Goal: Information Seeking & Learning: Learn about a topic

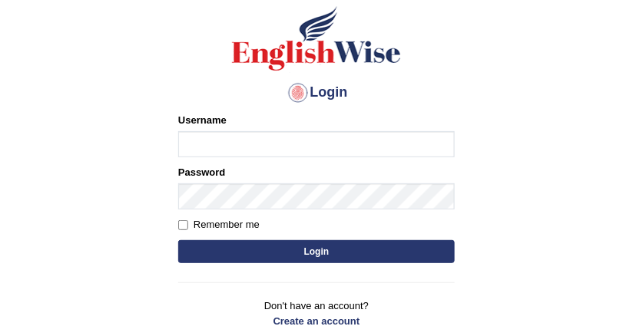
scroll to position [184, 0]
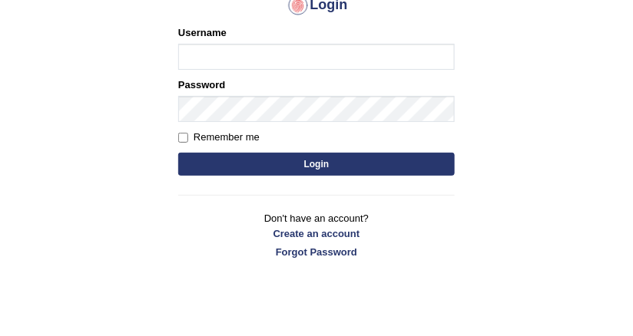
type input "DishaEw"
click at [238, 158] on button "Login" at bounding box center [316, 164] width 276 height 23
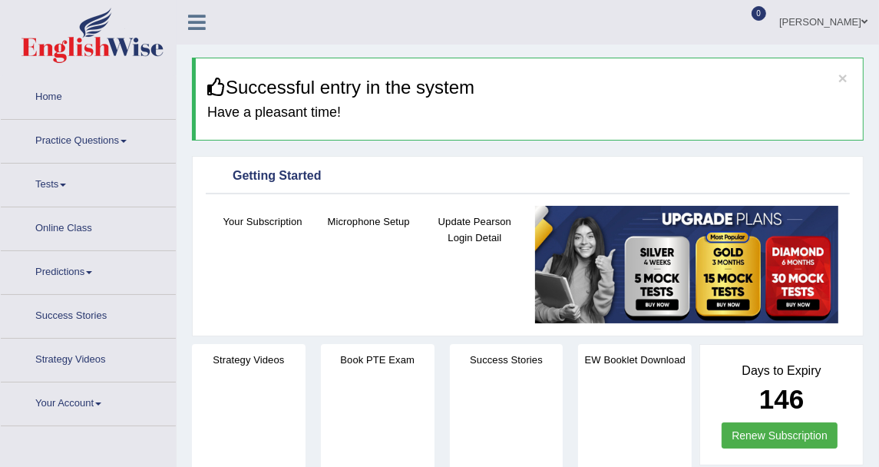
click at [92, 138] on link "Practice Questions" at bounding box center [88, 139] width 175 height 38
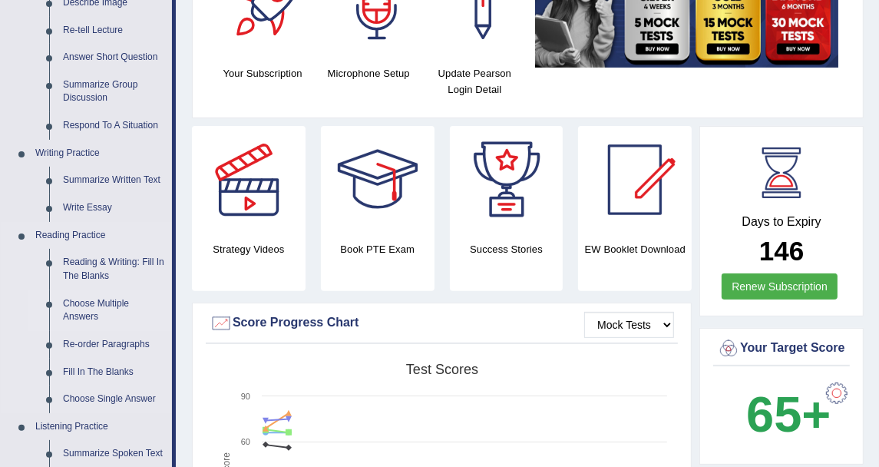
scroll to position [341, 0]
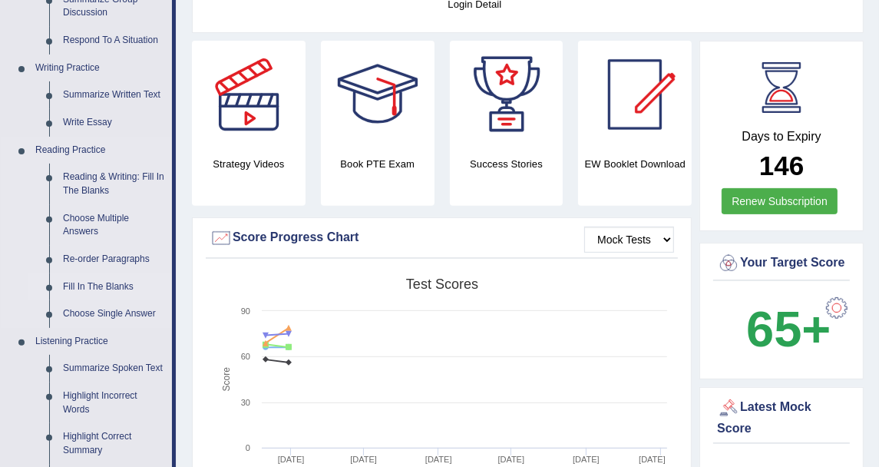
click at [107, 285] on link "Fill In The Blanks" at bounding box center [114, 287] width 116 height 28
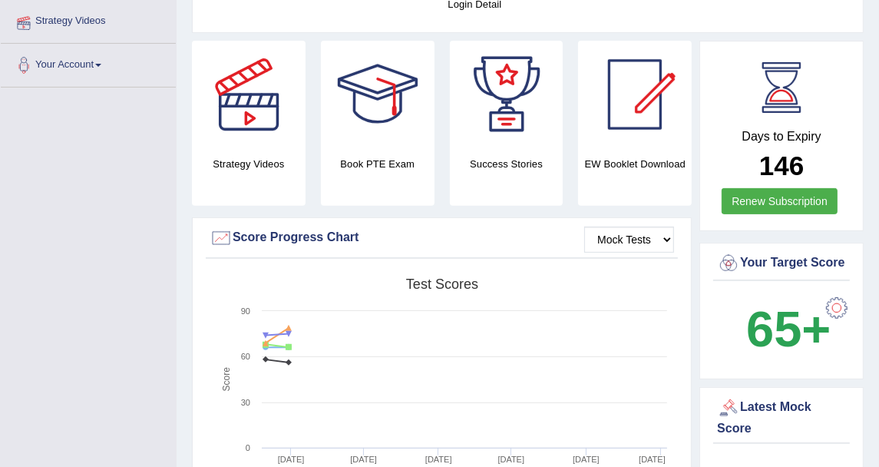
scroll to position [349, 0]
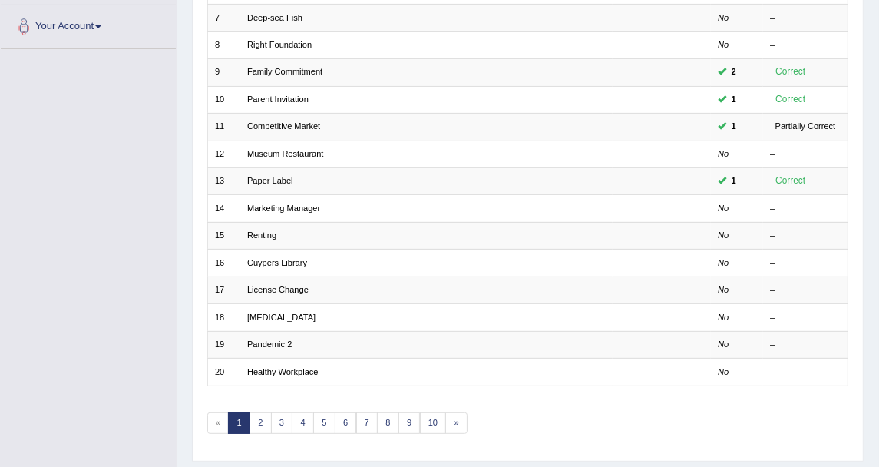
scroll to position [412, 0]
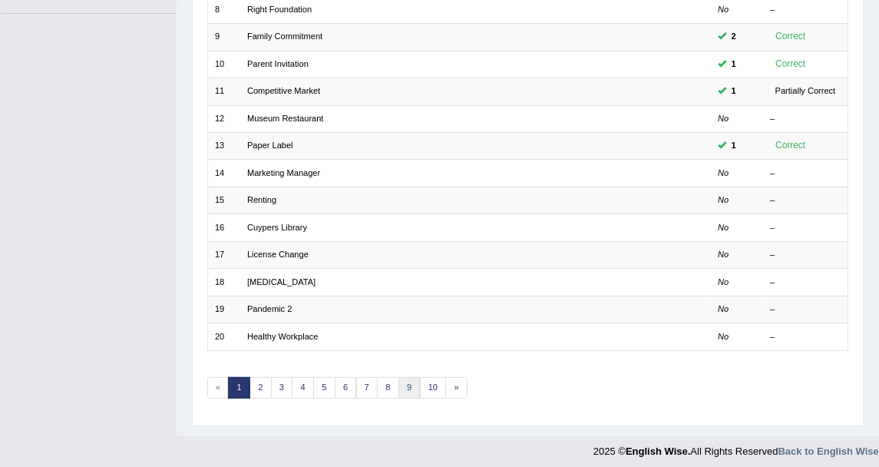
click at [398, 381] on link "9" at bounding box center [409, 387] width 22 height 21
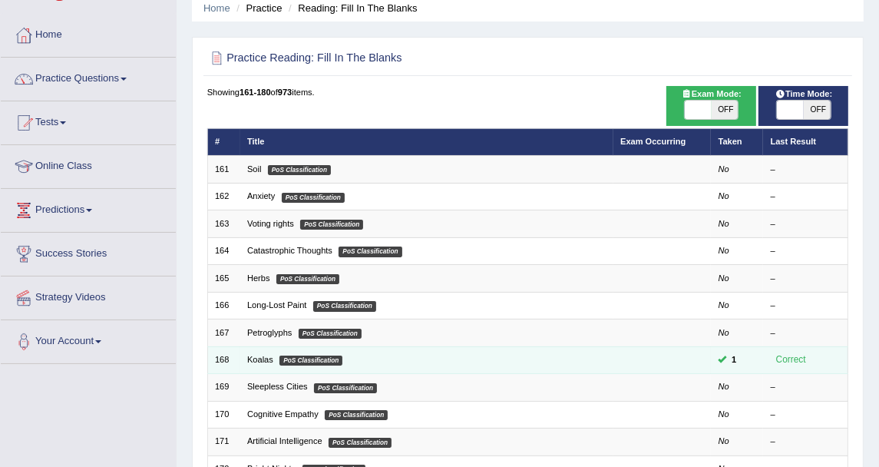
scroll to position [85, 0]
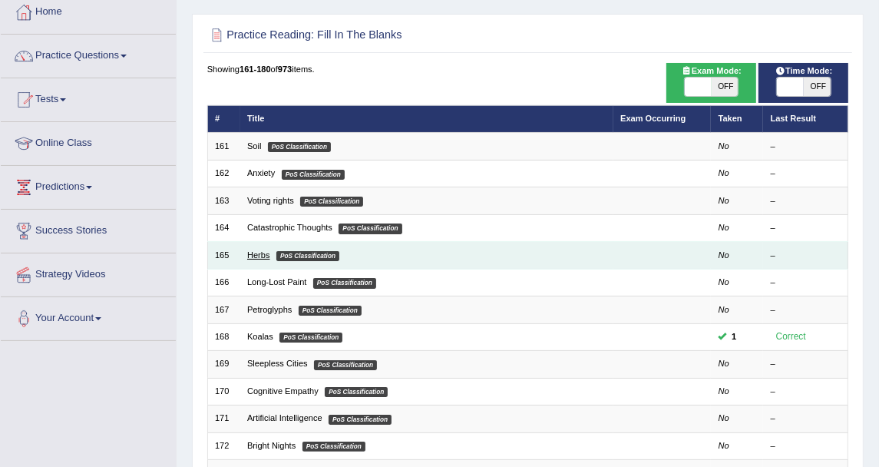
click at [256, 253] on link "Herbs" at bounding box center [258, 254] width 22 height 9
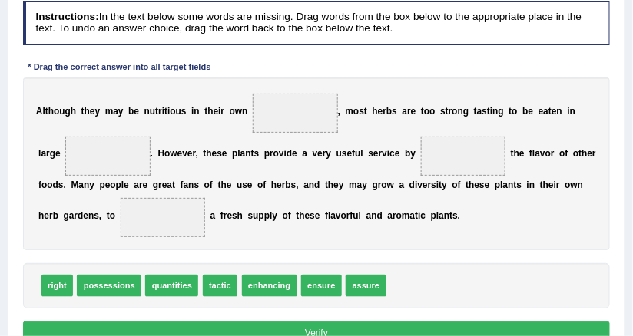
scroll to position [184, 0]
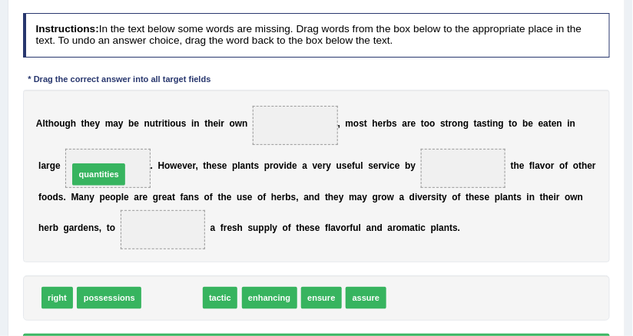
drag, startPoint x: 164, startPoint y: 287, endPoint x: 78, endPoint y: 141, distance: 170.0
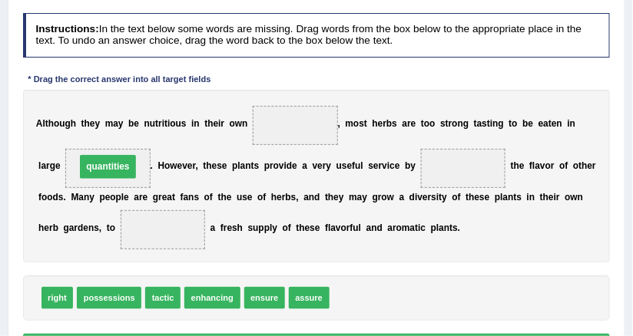
click at [238, 177] on div "A l t h o u g h t h e y m a y b e n u t r i t i o u s i n t h e i r o w n , m o…" at bounding box center [316, 177] width 587 height 174
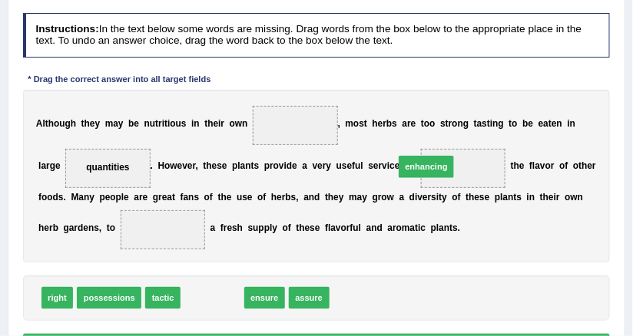
drag, startPoint x: 184, startPoint y: 297, endPoint x: 435, endPoint y: 142, distance: 295.1
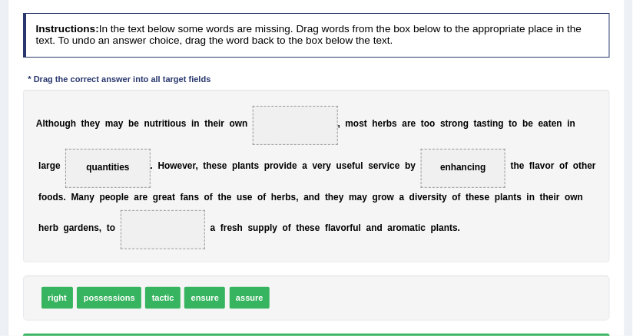
click at [318, 203] on div "A l t h o u g h t h e y m a y b e n u t r i t i o u s i n t h e i r o w n , m o…" at bounding box center [316, 177] width 587 height 174
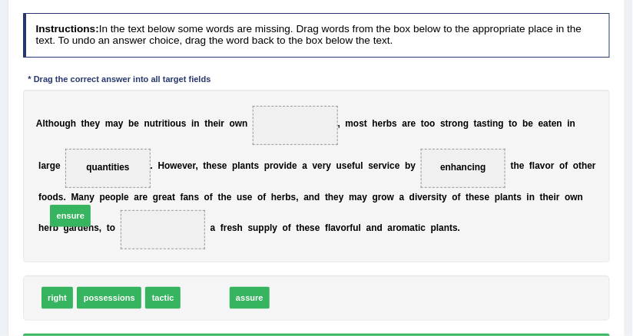
drag, startPoint x: 200, startPoint y: 306, endPoint x: 42, endPoint y: 210, distance: 185.4
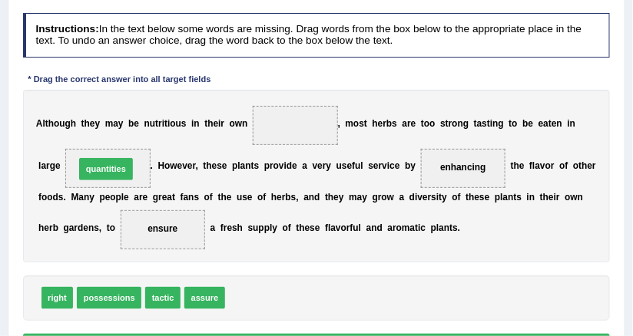
drag, startPoint x: 250, startPoint y: 299, endPoint x: 72, endPoint y: 147, distance: 233.6
click at [207, 181] on div "A l t h o u g h t h e y m a y b e n u t r i t i o u s i n t h e i r o w n , m o…" at bounding box center [316, 177] width 587 height 174
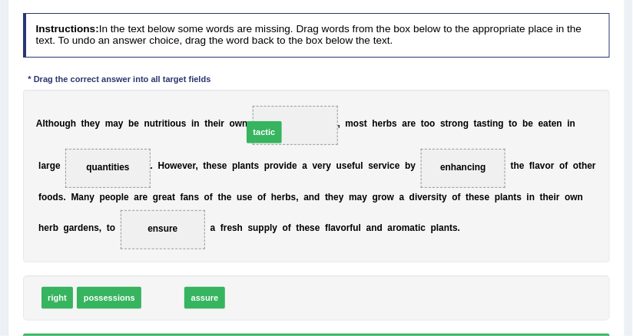
drag, startPoint x: 157, startPoint y: 294, endPoint x: 277, endPoint y: 96, distance: 231.5
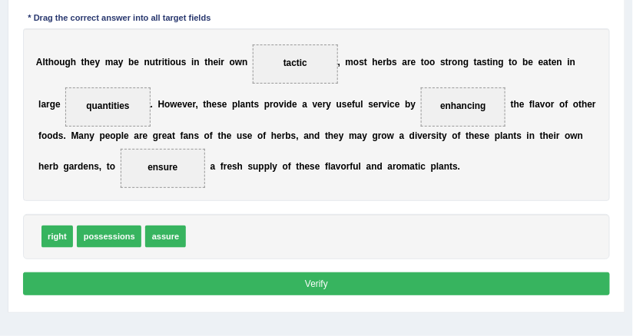
click at [302, 280] on button "Verify" at bounding box center [316, 284] width 587 height 22
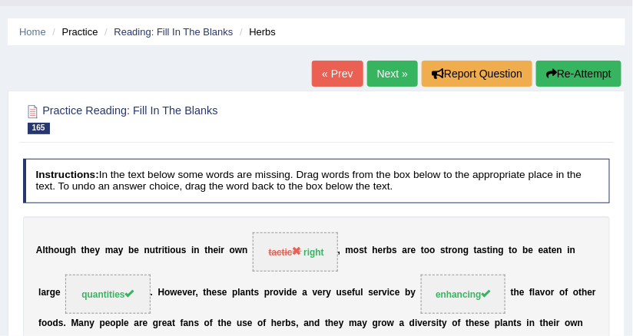
scroll to position [0, 0]
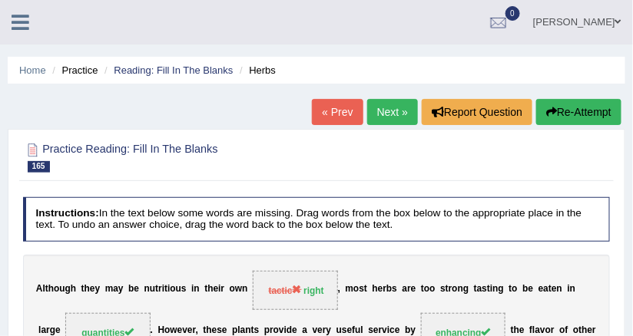
click at [390, 117] on link "Next »" at bounding box center [392, 112] width 51 height 26
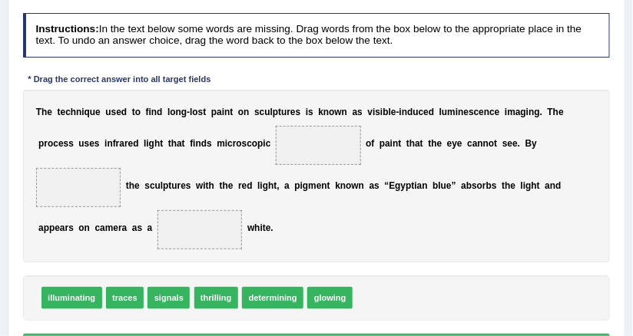
scroll to position [191, 0]
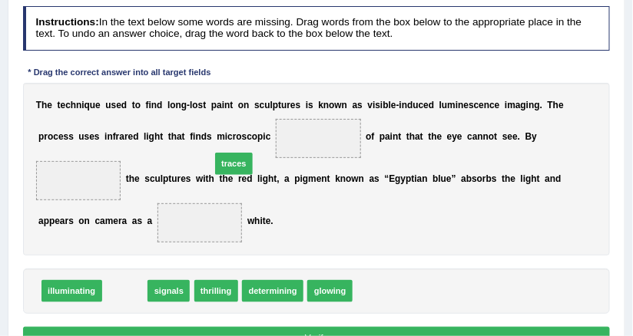
drag, startPoint x: 130, startPoint y: 266, endPoint x: 258, endPoint y: 115, distance: 197.7
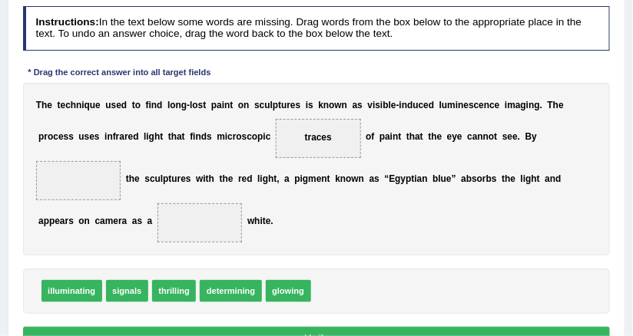
click at [332, 157] on div "T h e t e c h n i q u e u s e d t o f i n d l o n g - l o s t p a i n t o n s c…" at bounding box center [316, 170] width 587 height 174
drag, startPoint x: 226, startPoint y: 134, endPoint x: 246, endPoint y: 147, distance: 23.4
click at [255, 170] on div "T h e t e c h n i q u e u s e d t o f i n d l o n g - l o s t p a i n t o n s c…" at bounding box center [316, 170] width 587 height 174
drag, startPoint x: 243, startPoint y: 137, endPoint x: 372, endPoint y: 296, distance: 204.7
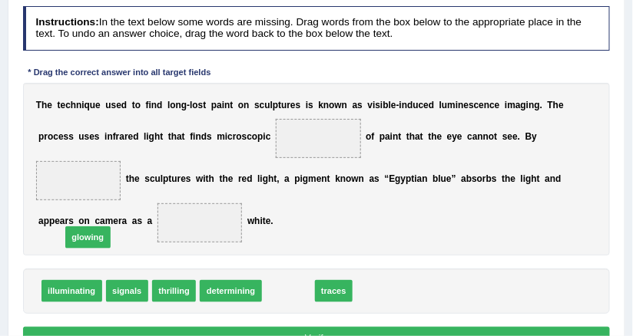
drag, startPoint x: 274, startPoint y: 262, endPoint x: 50, endPoint y: 203, distance: 231.9
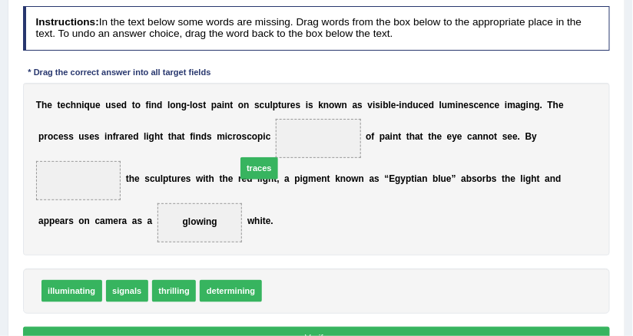
drag, startPoint x: 286, startPoint y: 265, endPoint x: 255, endPoint y: 115, distance: 152.8
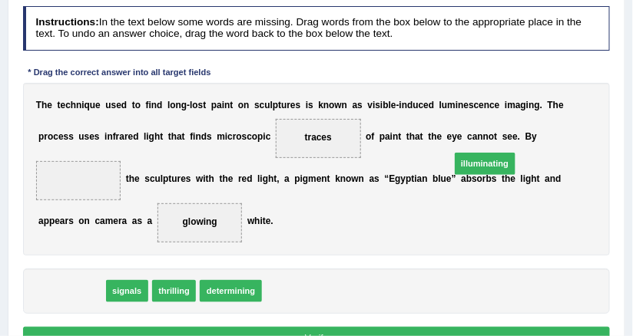
drag, startPoint x: 85, startPoint y: 262, endPoint x: 583, endPoint y: 107, distance: 520.9
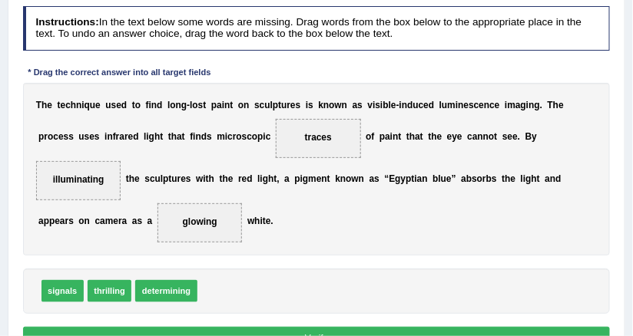
click at [418, 183] on div "T h e t e c h n i q u e u s e d t o f i n d l o n g - l o s t p a i n t o n s c…" at bounding box center [316, 170] width 587 height 174
click at [305, 327] on button "Verify" at bounding box center [316, 338] width 587 height 22
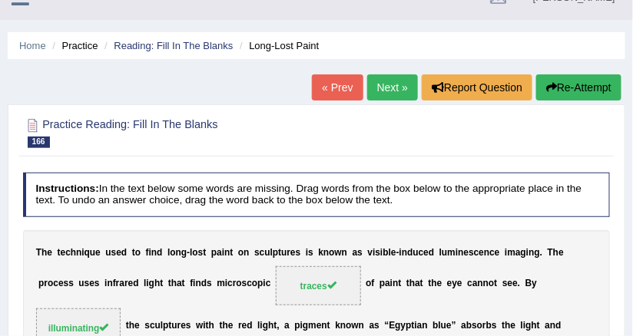
scroll to position [0, 0]
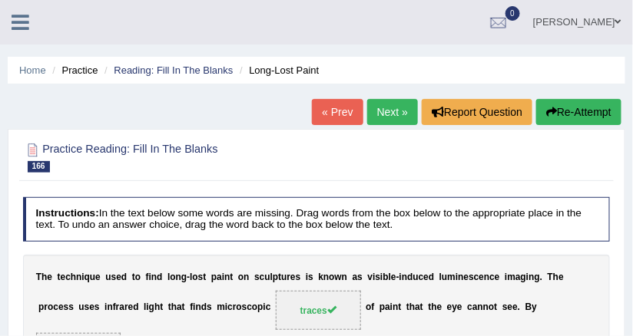
click at [385, 117] on link "Next »" at bounding box center [392, 112] width 51 height 26
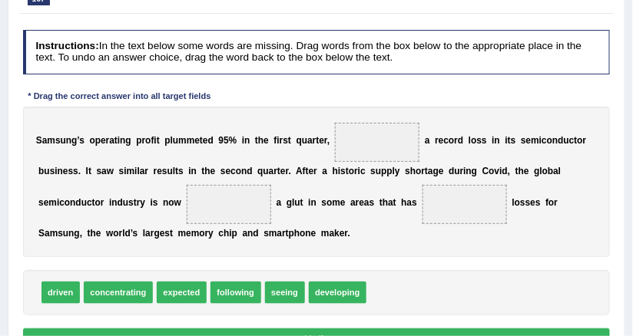
scroll to position [184, 0]
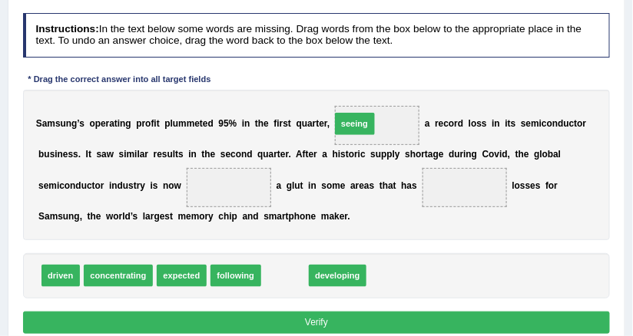
drag, startPoint x: 277, startPoint y: 266, endPoint x: 359, endPoint y: 88, distance: 196.2
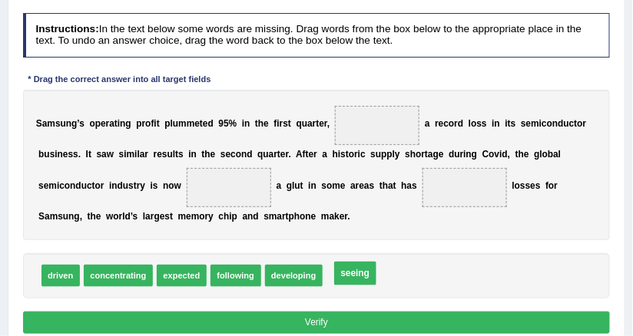
drag, startPoint x: 351, startPoint y: 127, endPoint x: 325, endPoint y: 303, distance: 178.5
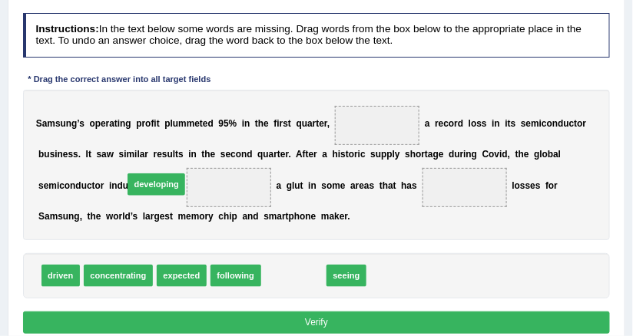
drag, startPoint x: 280, startPoint y: 276, endPoint x: 119, endPoint y: 168, distance: 193.8
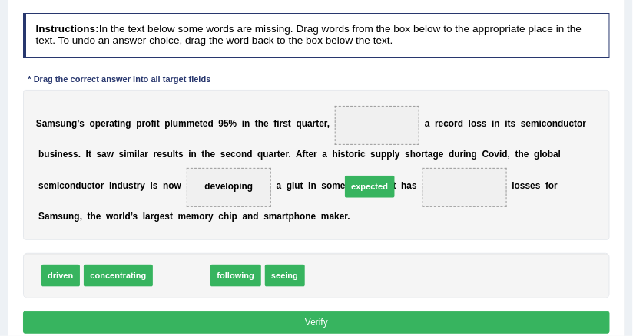
drag, startPoint x: 193, startPoint y: 264, endPoint x: 414, endPoint y: 160, distance: 244.5
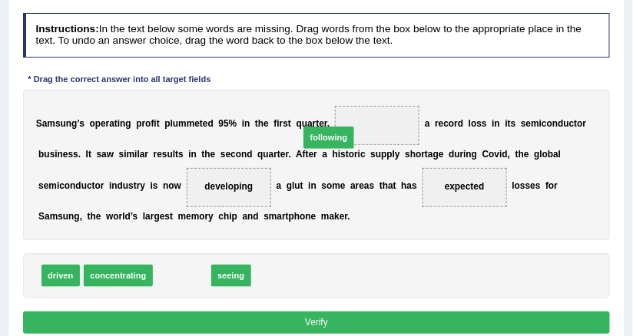
drag, startPoint x: 190, startPoint y: 269, endPoint x: 373, endPoint y: 104, distance: 247.3
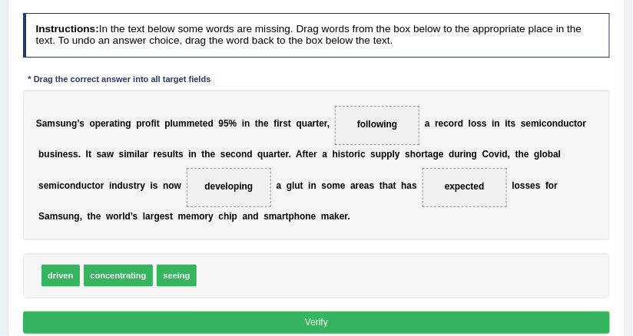
click at [384, 312] on button "Verify" at bounding box center [316, 323] width 587 height 22
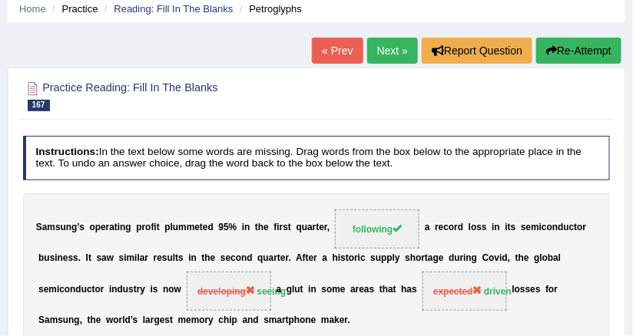
scroll to position [0, 0]
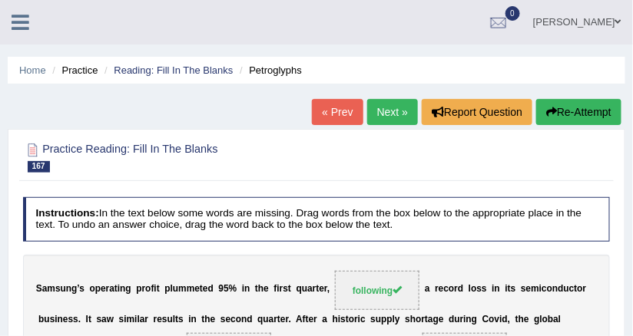
click at [405, 112] on link "Next »" at bounding box center [392, 112] width 51 height 26
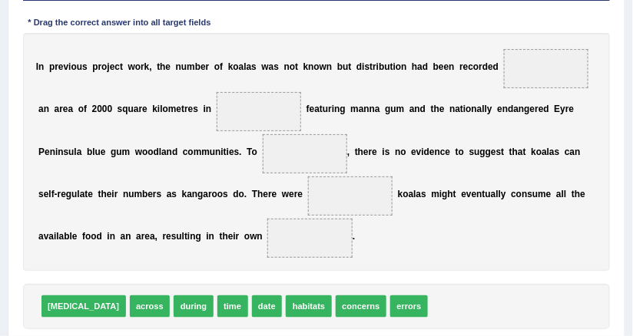
scroll to position [307, 0]
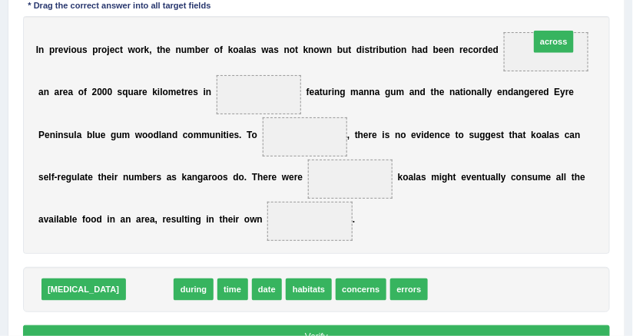
drag, startPoint x: 111, startPoint y: 285, endPoint x: 586, endPoint y: -7, distance: 557.7
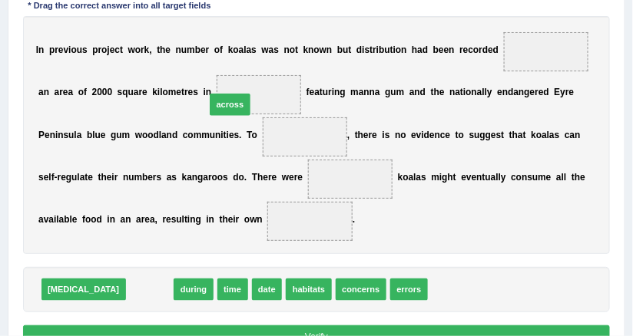
drag, startPoint x: 123, startPoint y: 286, endPoint x: 218, endPoint y: 66, distance: 240.0
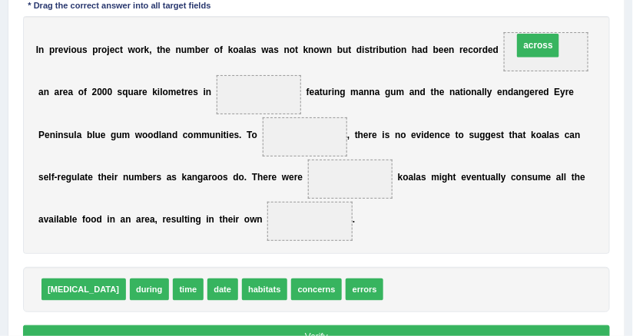
drag, startPoint x: 210, startPoint y: 88, endPoint x: 545, endPoint y: 32, distance: 339.3
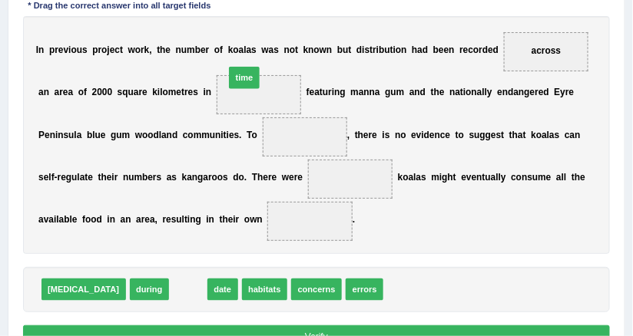
drag, startPoint x: 155, startPoint y: 287, endPoint x: 221, endPoint y: 38, distance: 258.1
click at [221, 38] on div "Instructions: In the text below some words are missing. Drag words from the box…" at bounding box center [316, 145] width 594 height 425
drag, startPoint x: 154, startPoint y: 293, endPoint x: 173, endPoint y: 289, distance: 19.6
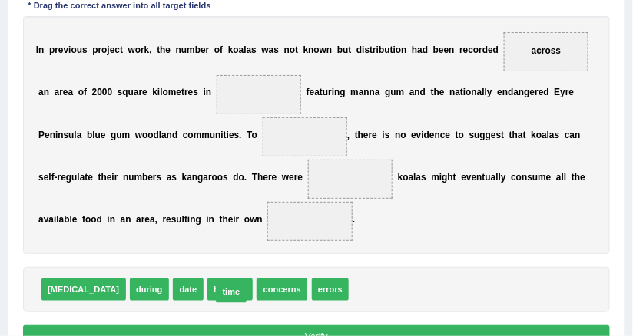
drag, startPoint x: 324, startPoint y: 288, endPoint x: 147, endPoint y: 292, distance: 176.6
drag, startPoint x: 316, startPoint y: 284, endPoint x: 88, endPoint y: 249, distance: 231.5
drag, startPoint x: 316, startPoint y: 293, endPoint x: 179, endPoint y: 121, distance: 220.3
drag, startPoint x: 221, startPoint y: 136, endPoint x: 217, endPoint y: 89, distance: 47.0
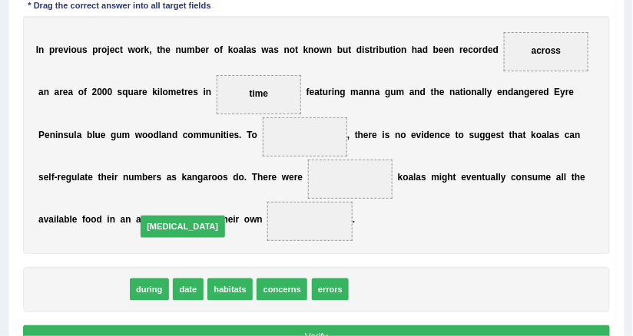
drag, startPoint x: 82, startPoint y: 288, endPoint x: 199, endPoint y: 213, distance: 138.9
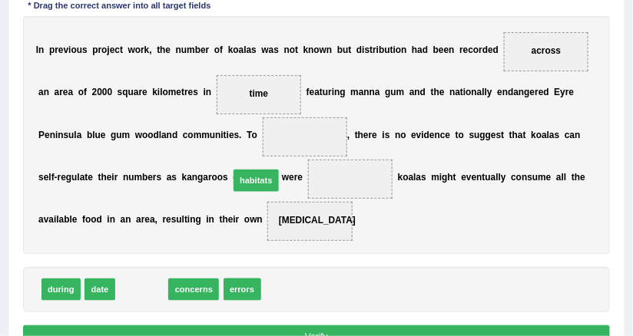
drag, startPoint x: 135, startPoint y: 286, endPoint x: 269, endPoint y: 158, distance: 185.7
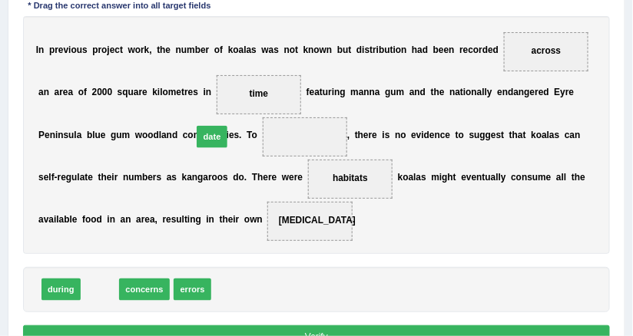
drag, startPoint x: 100, startPoint y: 289, endPoint x: 232, endPoint y: 109, distance: 223.0
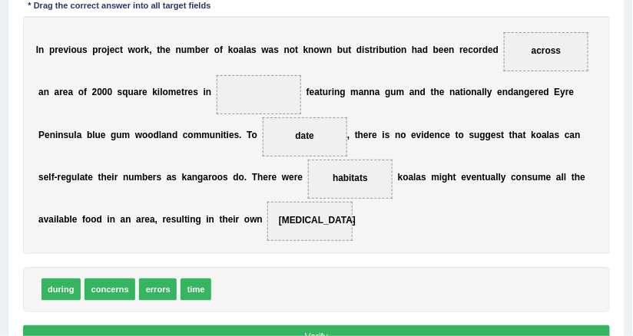
drag, startPoint x: 190, startPoint y: 299, endPoint x: 204, endPoint y: 178, distance: 122.1
click at [204, 178] on div "Instructions: In the text below some words are missing. Drag words from the box…" at bounding box center [316, 145] width 594 height 425
drag, startPoint x: 189, startPoint y: 282, endPoint x: 197, endPoint y: 43, distance: 238.9
click at [197, 43] on div "Instructions: In the text below some words are missing. Drag words from the box…" at bounding box center [316, 145] width 594 height 425
drag, startPoint x: 185, startPoint y: 293, endPoint x: 203, endPoint y: 61, distance: 232.6
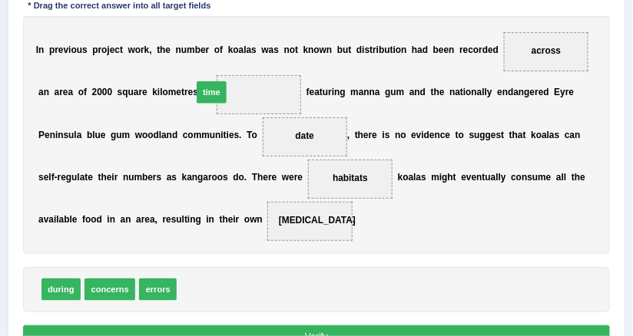
click at [203, 61] on div "Instructions: In the text below some words are missing. Drag words from the box…" at bounding box center [316, 145] width 594 height 425
drag, startPoint x: 188, startPoint y: 289, endPoint x: 230, endPoint y: 86, distance: 207.1
click at [337, 185] on div "I n p r e v i o u s p r o j e c t w o r k , t h e n u m b e r o f k o a l a s w…" at bounding box center [316, 135] width 587 height 239
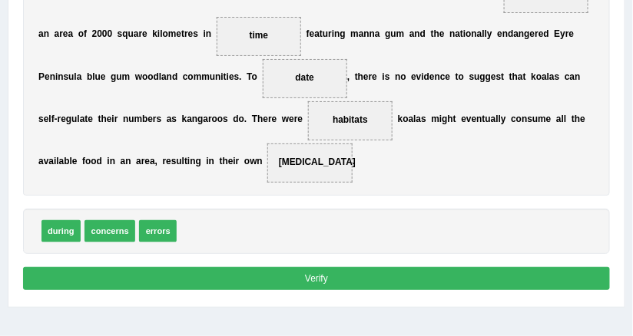
scroll to position [369, 0]
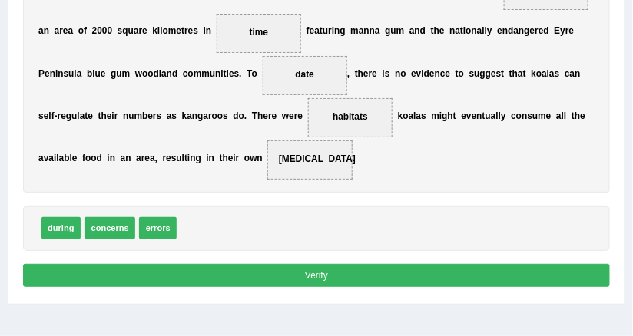
click at [260, 264] on button "Verify" at bounding box center [316, 275] width 587 height 22
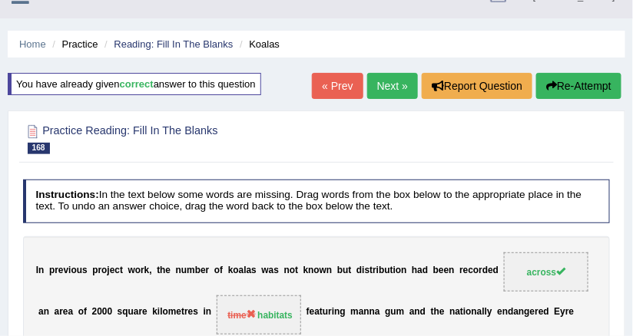
scroll to position [1, 0]
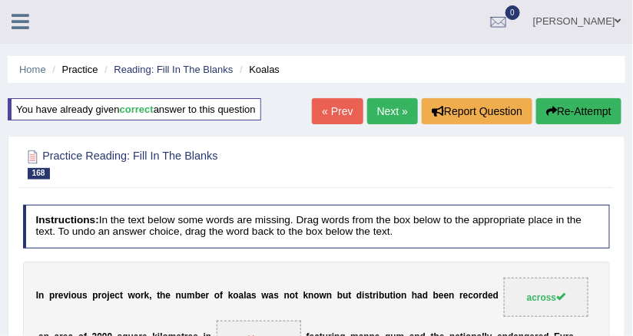
click at [382, 100] on link "Next »" at bounding box center [392, 111] width 51 height 26
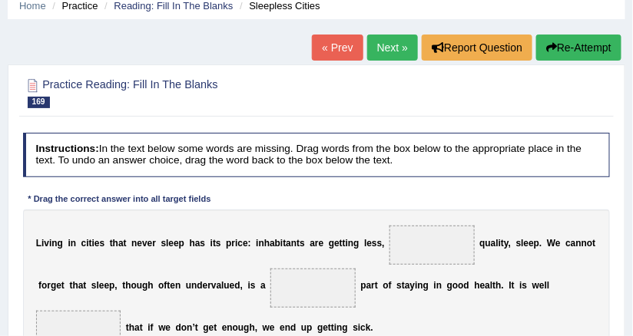
scroll to position [123, 0]
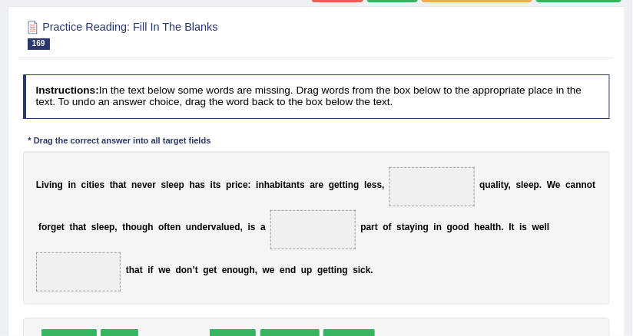
drag, startPoint x: 181, startPoint y: 306, endPoint x: 65, endPoint y: 358, distance: 126.8
click at [65, 213] on html "Toggle navigation Home Practice Questions Speaking Practice Read Aloud Repeat S…" at bounding box center [316, 45] width 633 height 336
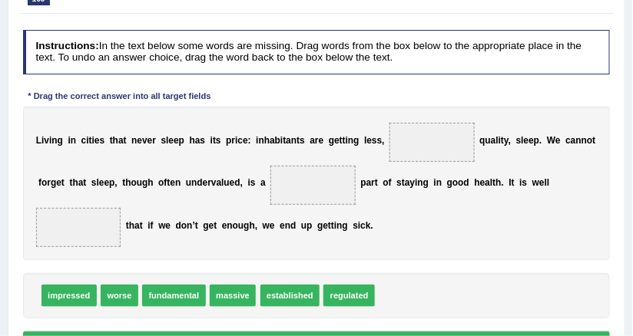
scroll to position [184, 0]
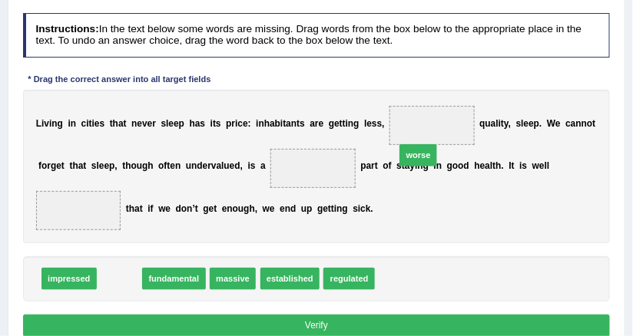
drag, startPoint x: 114, startPoint y: 254, endPoint x: 465, endPoint y: 110, distance: 379.4
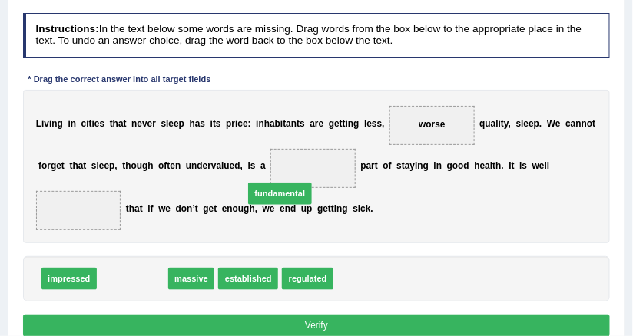
drag, startPoint x: 130, startPoint y: 251, endPoint x: 295, endPoint y: 150, distance: 193.7
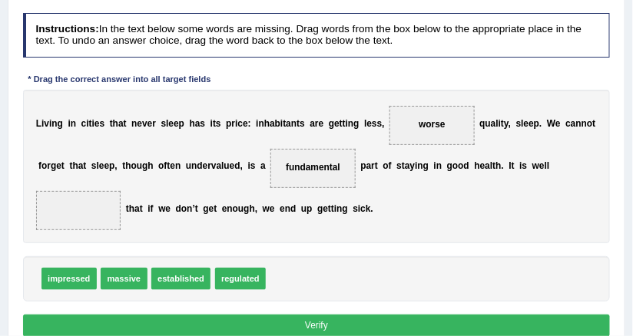
click at [431, 208] on div "L i v i n g i n c i t i e s t h a t n e v e r s l e e p h a s i t s p r i c e :…" at bounding box center [316, 167] width 587 height 154
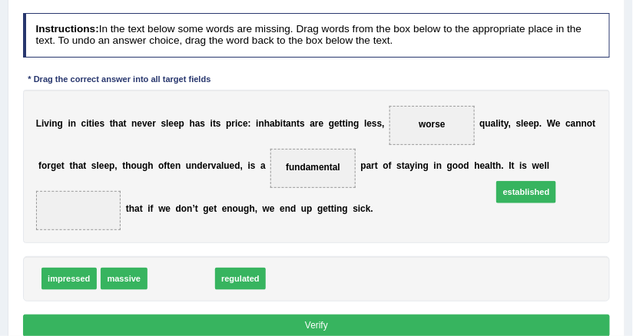
drag, startPoint x: 193, startPoint y: 251, endPoint x: 602, endPoint y: 148, distance: 422.0
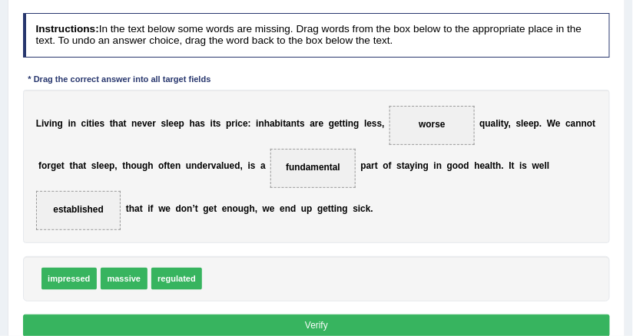
click at [316, 315] on button "Verify" at bounding box center [316, 326] width 587 height 22
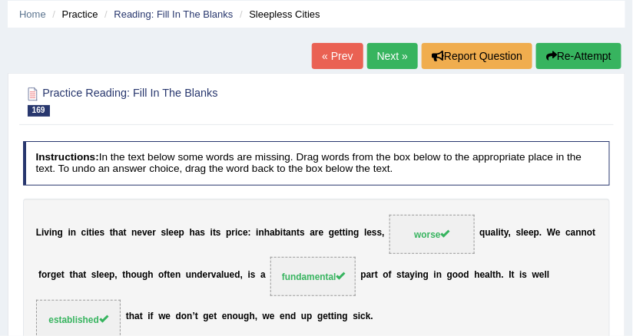
scroll to position [0, 0]
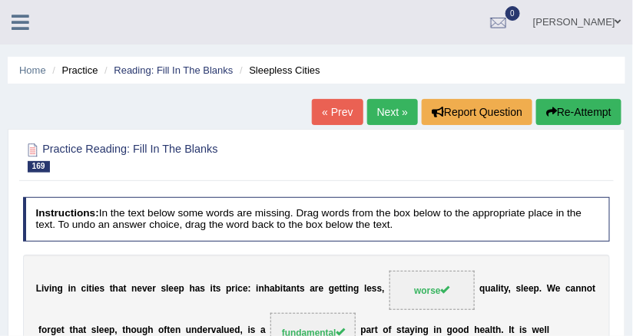
click at [382, 114] on link "Next »" at bounding box center [392, 112] width 51 height 26
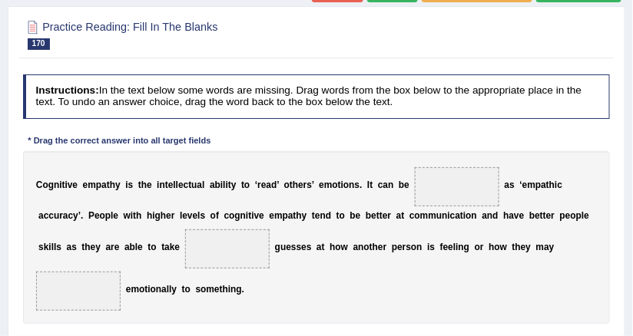
scroll to position [184, 0]
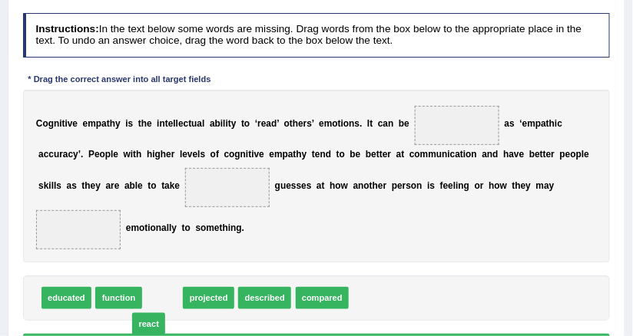
drag, startPoint x: 165, startPoint y: 269, endPoint x: 140, endPoint y: 301, distance: 41.0
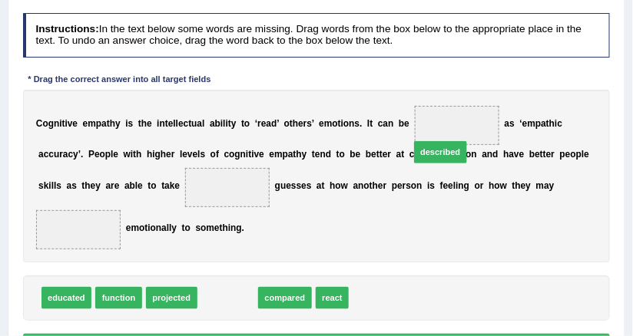
drag, startPoint x: 210, startPoint y: 267, endPoint x: 468, endPoint y: 90, distance: 313.1
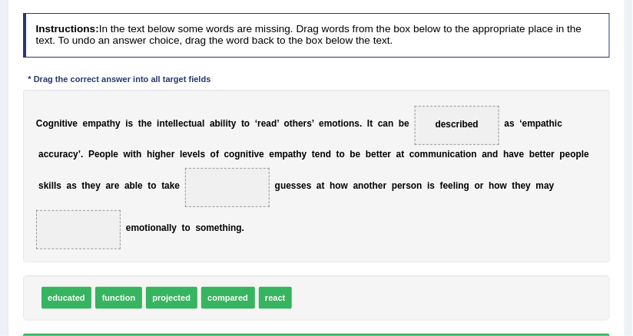
click at [412, 144] on div "C o g n i t i v e e m p a t h y i s t h e i n t e l l e c t u a l a b i l i t y…" at bounding box center [316, 177] width 587 height 174
drag, startPoint x: 266, startPoint y: 269, endPoint x: 517, endPoint y: 167, distance: 271.0
click at [436, 230] on div "C o g n i t i v e e m p a t h y i s t h e i n t e l l e c t u a l a b i l i t y…" at bounding box center [316, 177] width 587 height 174
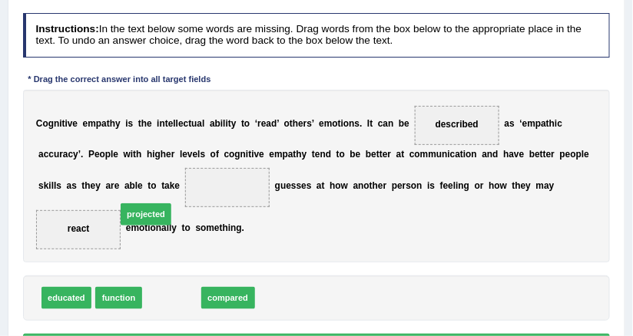
drag, startPoint x: 161, startPoint y: 271, endPoint x: 126, endPoint y: 167, distance: 109.5
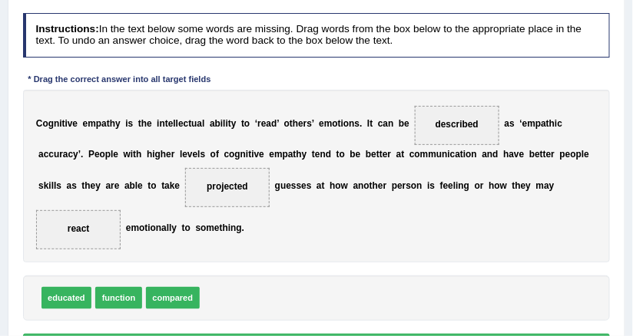
click at [262, 217] on div "C o g n i t i v e e m p a t h y i s t h e i n t e l l e c t u a l a b i l i t y…" at bounding box center [316, 177] width 587 height 174
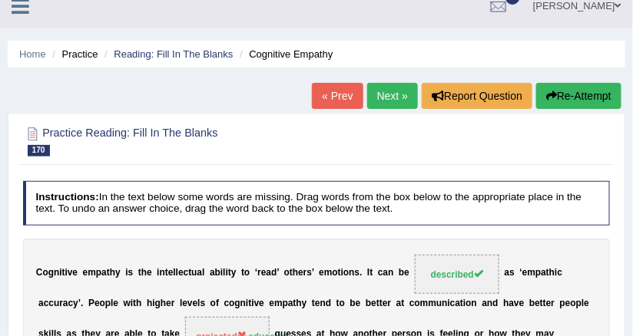
scroll to position [0, 0]
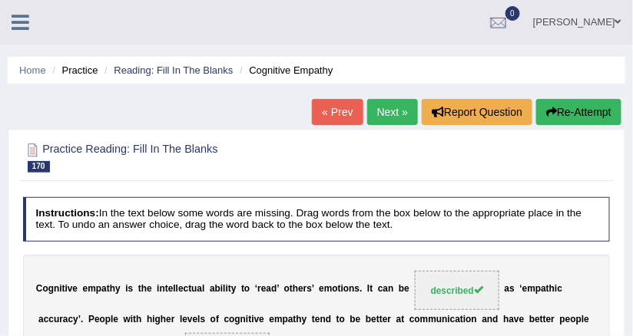
click at [381, 111] on link "Next »" at bounding box center [392, 112] width 51 height 26
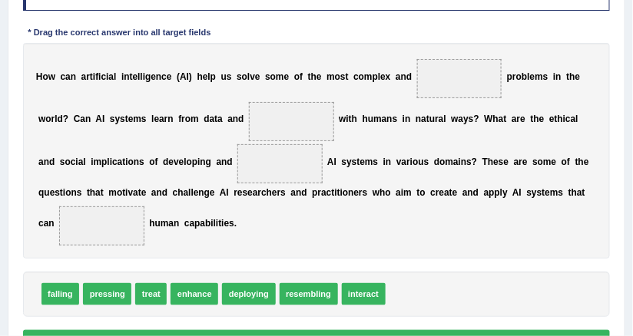
scroll to position [246, 0]
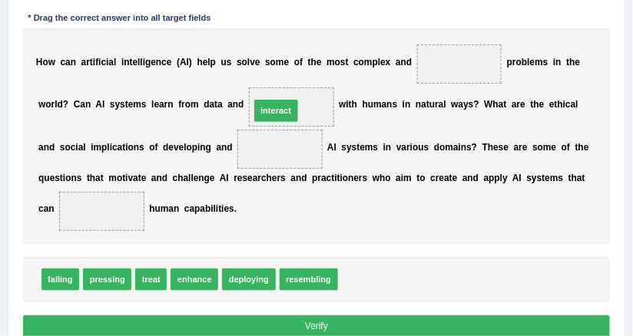
drag, startPoint x: 345, startPoint y: 271, endPoint x: 240, endPoint y: 73, distance: 223.9
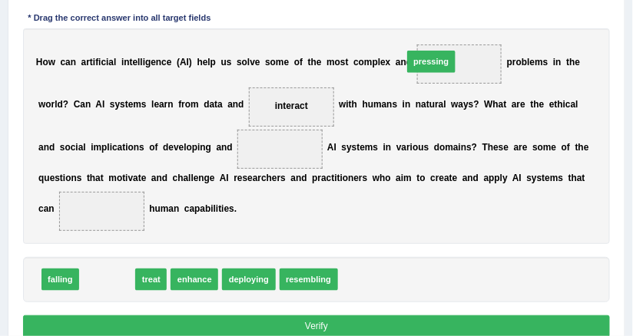
drag, startPoint x: 93, startPoint y: 275, endPoint x: 476, endPoint y: 16, distance: 462.3
click at [476, 16] on div "Instructions: In the text below some words are missing. Drag words from the box…" at bounding box center [316, 146] width 594 height 403
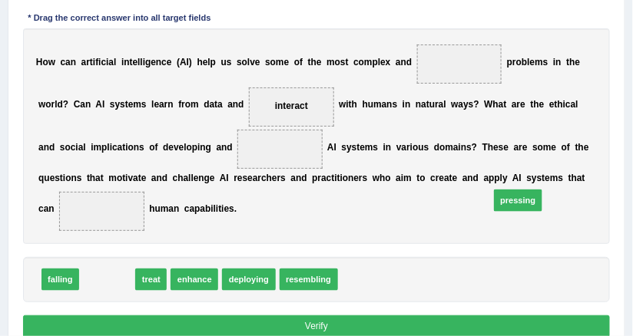
drag, startPoint x: 107, startPoint y: 285, endPoint x: 585, endPoint y: 193, distance: 487.1
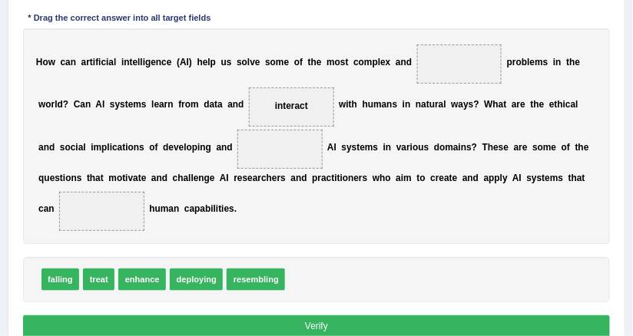
drag, startPoint x: 561, startPoint y: 193, endPoint x: 418, endPoint y: 54, distance: 199.8
click at [379, 184] on b "h" at bounding box center [381, 178] width 5 height 11
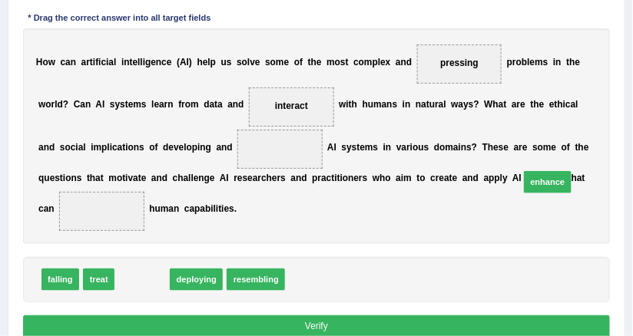
drag, startPoint x: 147, startPoint y: 273, endPoint x: 621, endPoint y: 166, distance: 486.5
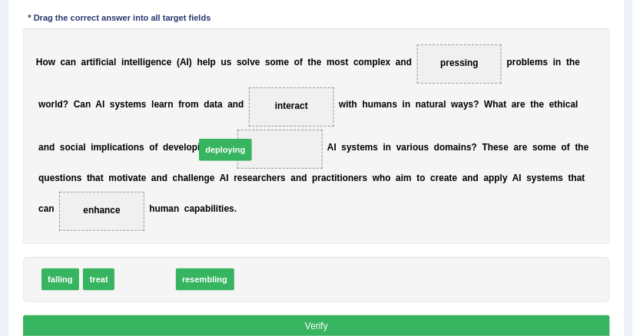
drag, startPoint x: 141, startPoint y: 286, endPoint x: 235, endPoint y: 134, distance: 178.3
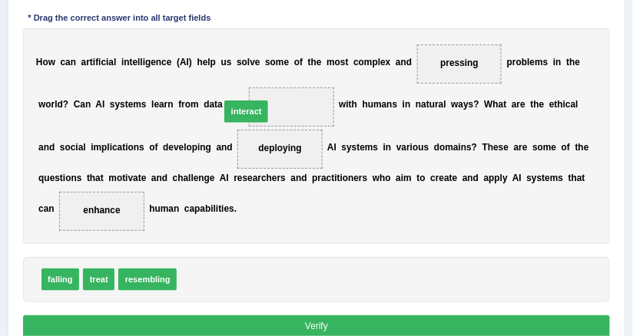
drag, startPoint x: 203, startPoint y: 275, endPoint x: 255, endPoint y: 78, distance: 203.9
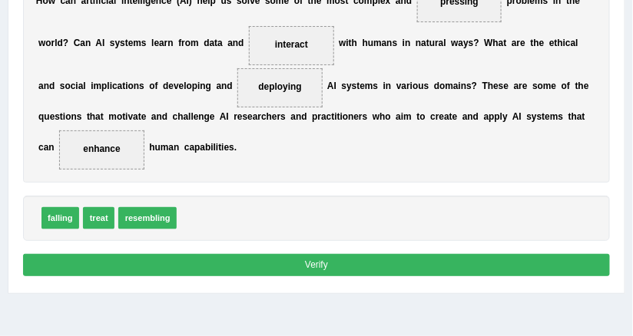
click at [325, 260] on button "Verify" at bounding box center [316, 265] width 587 height 22
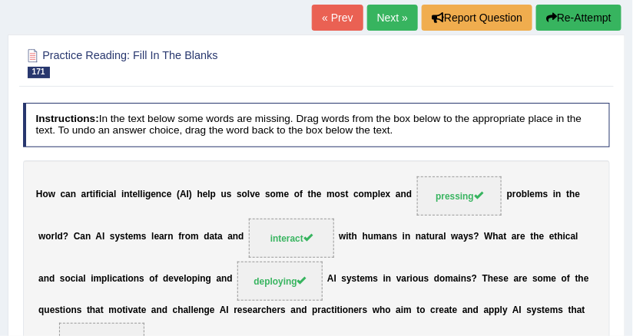
scroll to position [42, 0]
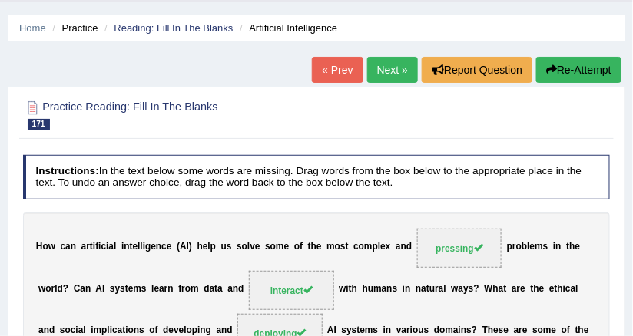
click at [386, 81] on link "Next »" at bounding box center [392, 70] width 51 height 26
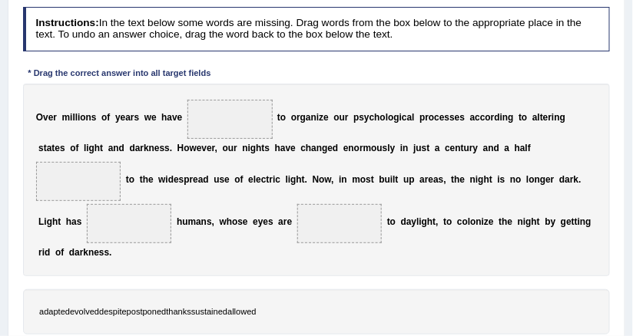
scroll to position [191, 0]
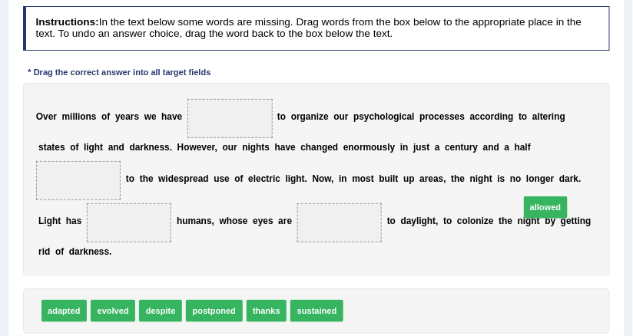
drag, startPoint x: 353, startPoint y: 319, endPoint x: 560, endPoint y: 197, distance: 239.9
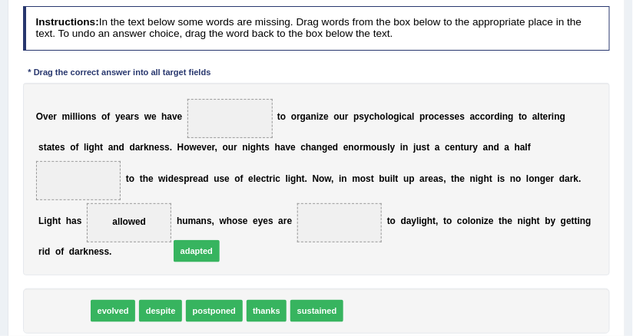
drag, startPoint x: 65, startPoint y: 309, endPoint x: 221, endPoint y: 239, distance: 171.1
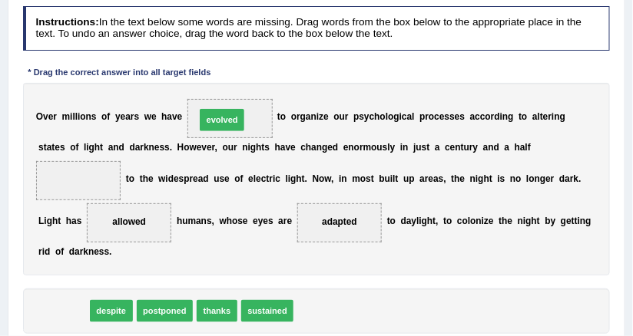
drag, startPoint x: 75, startPoint y: 316, endPoint x: 261, endPoint y: 92, distance: 291.2
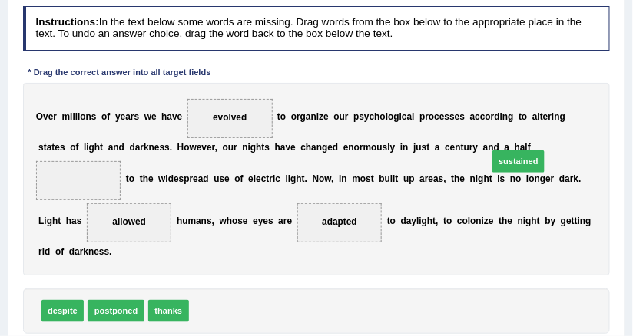
drag, startPoint x: 217, startPoint y: 303, endPoint x: 569, endPoint y: 127, distance: 393.8
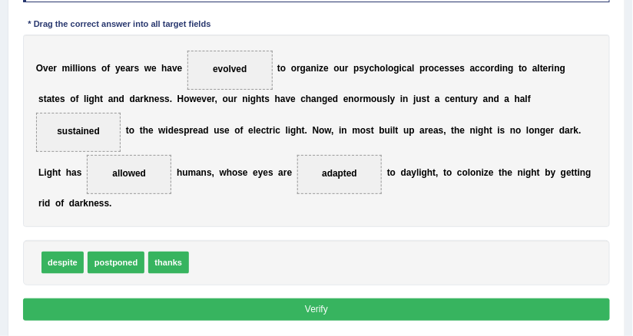
scroll to position [253, 0]
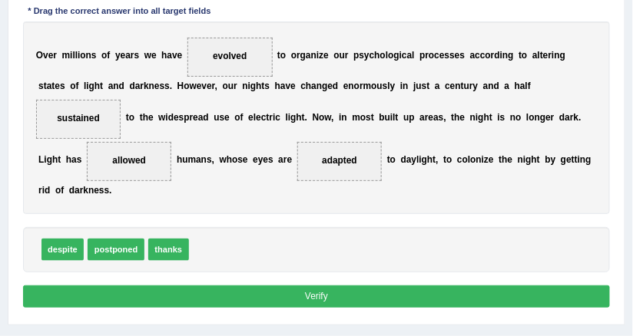
click at [338, 291] on button "Verify" at bounding box center [316, 297] width 587 height 22
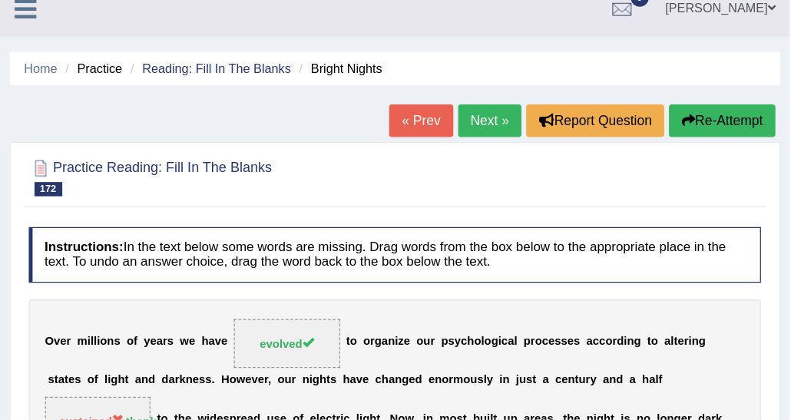
scroll to position [0, 0]
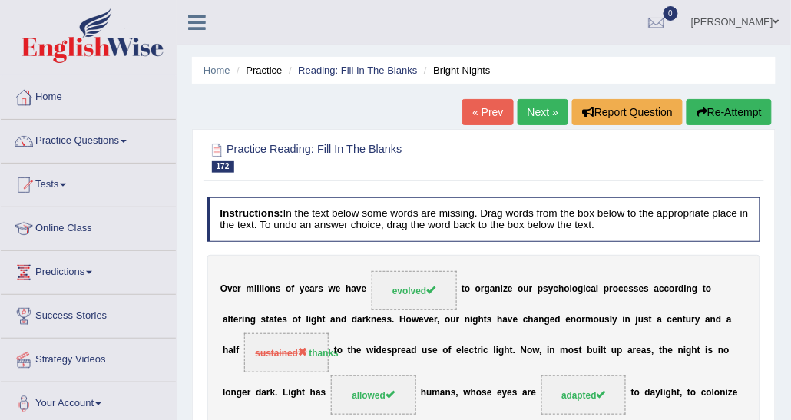
drag, startPoint x: 600, startPoint y: 0, endPoint x: 228, endPoint y: 121, distance: 391.6
click at [228, 121] on div "Home Practice Reading: Fill In The Blanks Bright Nights « Prev Next » Report Qu…" at bounding box center [484, 384] width 614 height 768
click at [107, 131] on link "Practice Questions" at bounding box center [88, 139] width 175 height 38
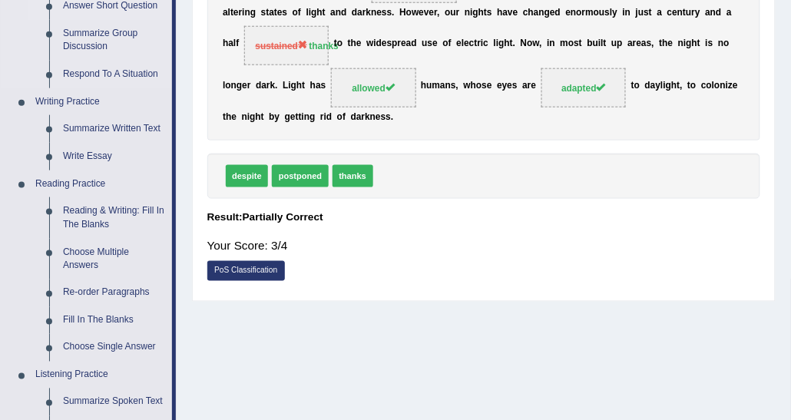
scroll to position [384, 0]
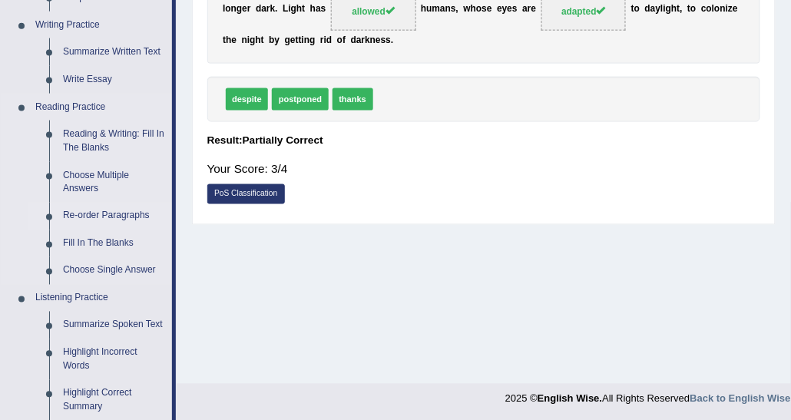
click at [104, 214] on link "Re-order Paragraphs" at bounding box center [114, 217] width 116 height 28
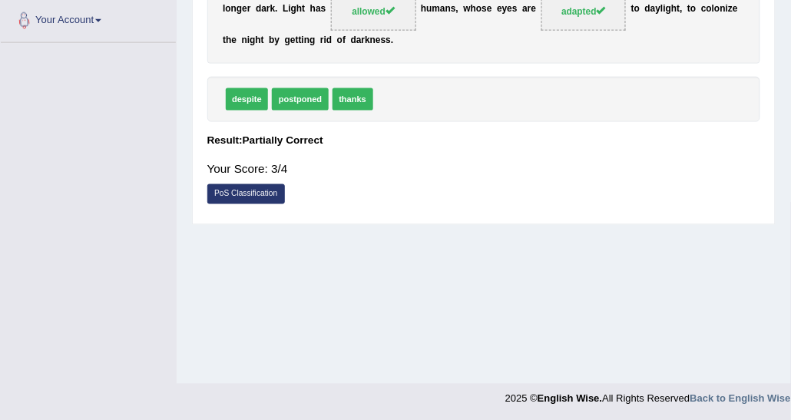
scroll to position [385, 0]
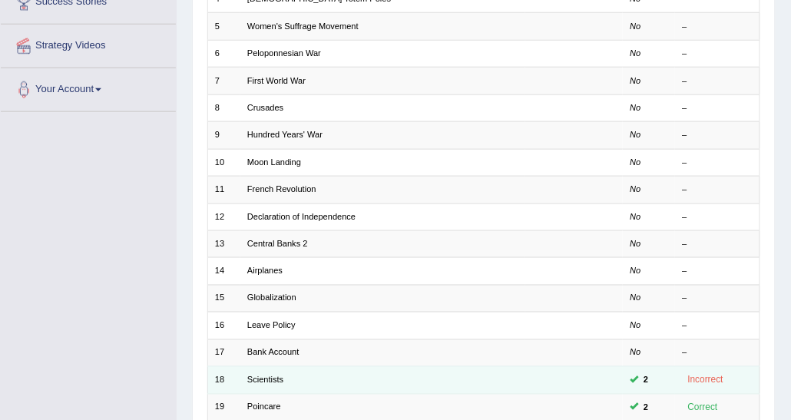
scroll to position [384, 0]
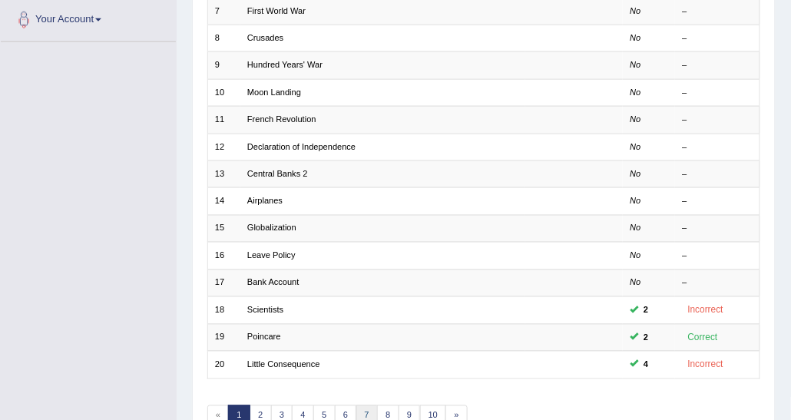
click at [360, 408] on link "7" at bounding box center [367, 415] width 22 height 21
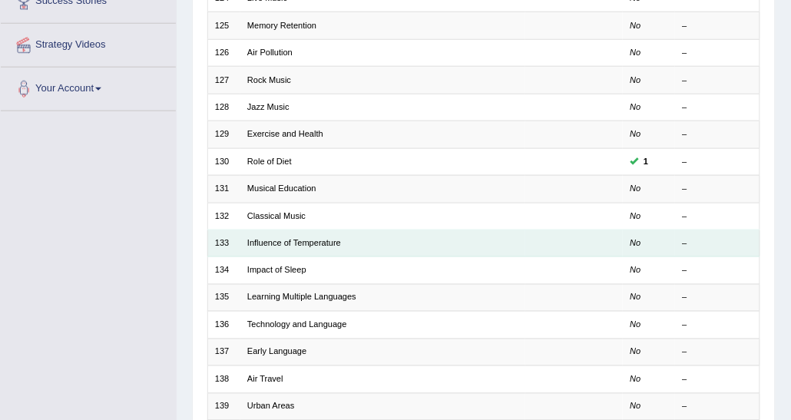
scroll to position [384, 0]
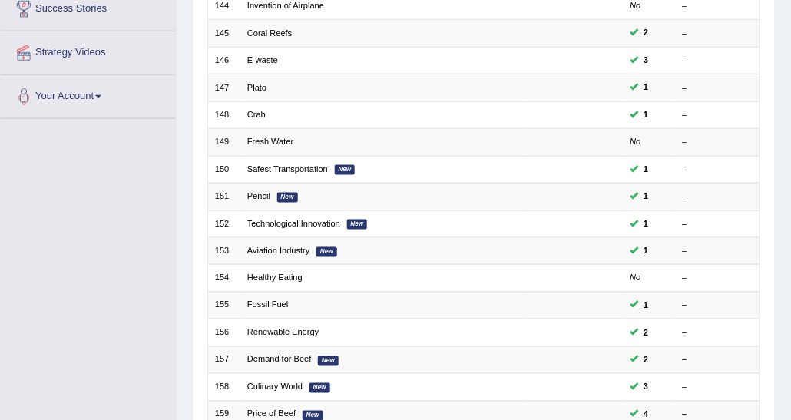
scroll to position [458, 0]
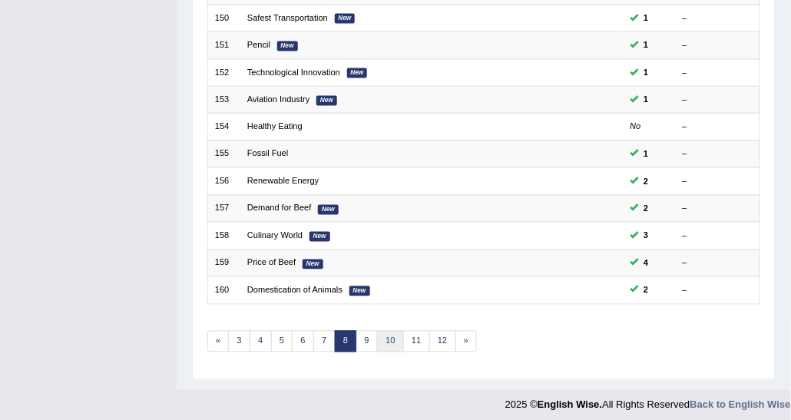
click at [385, 331] on link "10" at bounding box center [390, 341] width 27 height 21
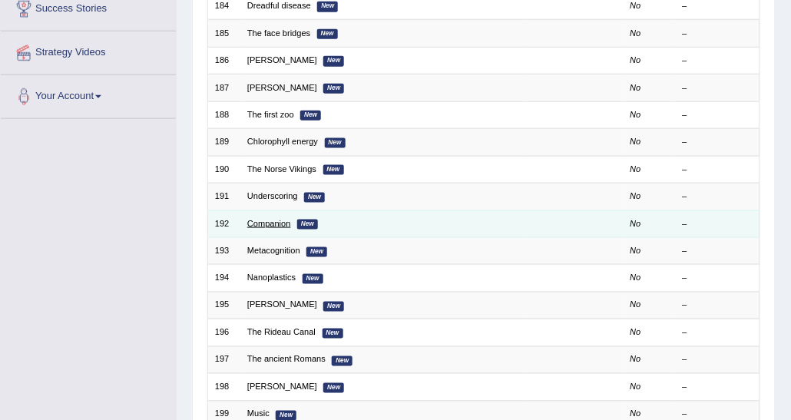
click at [287, 223] on link "Companion" at bounding box center [269, 223] width 44 height 9
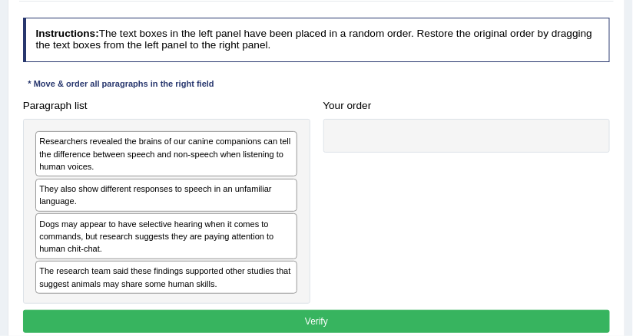
scroll to position [215, 0]
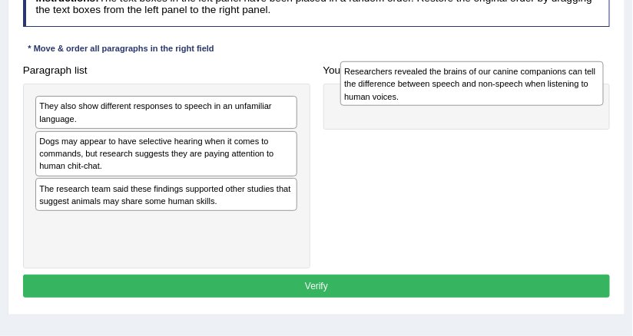
drag, startPoint x: 108, startPoint y: 135, endPoint x: 471, endPoint y: 102, distance: 364.7
click at [471, 102] on div "Researchers revealed the brains of our canine companions can tell the differenc…" at bounding box center [471, 83] width 263 height 45
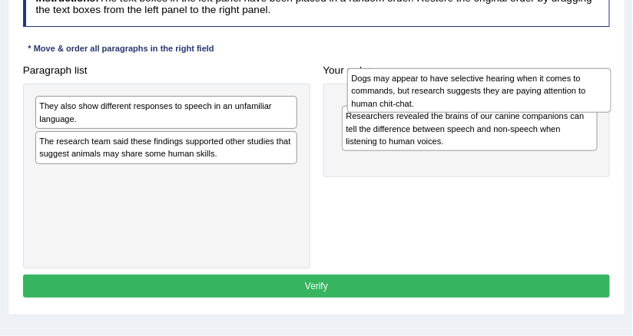
drag, startPoint x: 192, startPoint y: 144, endPoint x: 563, endPoint y: 84, distance: 375.5
click at [563, 84] on div "Dogs may appear to have selective hearing when it comes to commands, but resear…" at bounding box center [478, 90] width 263 height 45
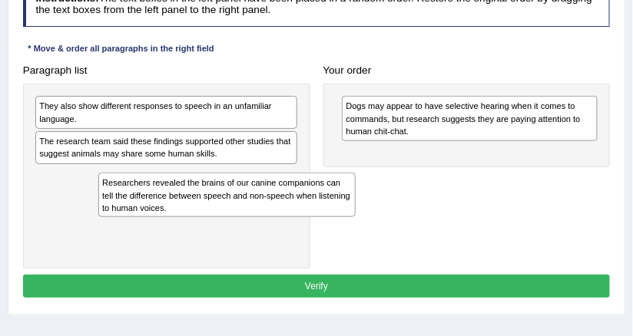
drag, startPoint x: 470, startPoint y: 165, endPoint x: 107, endPoint y: 217, distance: 366.8
click at [107, 217] on div "Paragraph list They also show different responses to speech in an unfamiliar la…" at bounding box center [316, 164] width 600 height 210
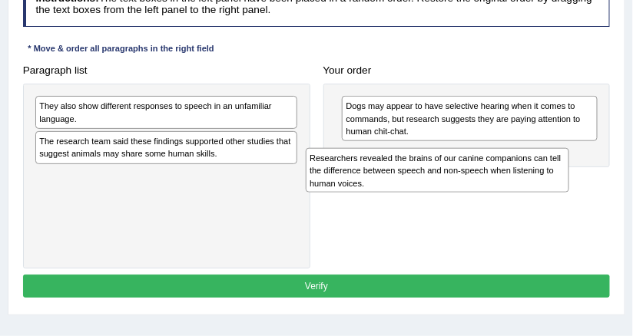
drag, startPoint x: 116, startPoint y: 177, endPoint x: 205, endPoint y: 176, distance: 89.1
click at [306, 177] on div "Researchers revealed the brains of our canine companions can tell the differenc…" at bounding box center [437, 170] width 263 height 45
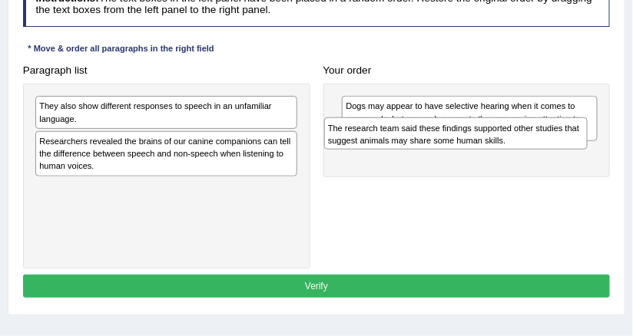
drag, startPoint x: 157, startPoint y: 143, endPoint x: 510, endPoint y: 164, distance: 353.0
click at [510, 150] on div "The research team said these findings supported other studies that suggest anim…" at bounding box center [455, 133] width 263 height 32
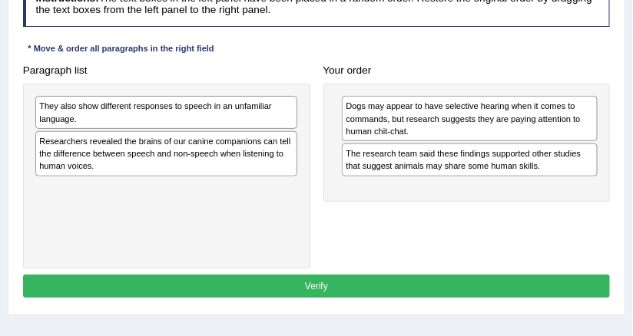
click at [462, 77] on div "Your order Dogs may appear to have selective hearing when it comes to commands,…" at bounding box center [466, 130] width 300 height 143
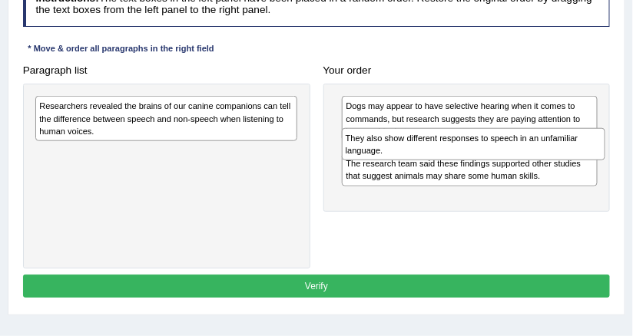
drag, startPoint x: 200, startPoint y: 108, endPoint x: 564, endPoint y: 153, distance: 366.6
click at [564, 153] on div "They also show different responses to speech in an unfamiliar language." at bounding box center [473, 144] width 263 height 32
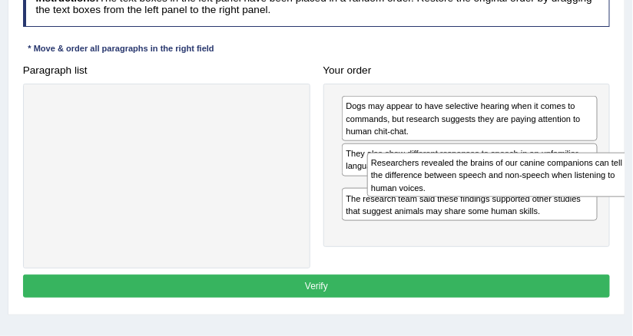
drag, startPoint x: 230, startPoint y: 111, endPoint x: 613, endPoint y: 180, distance: 388.6
click at [622, 185] on div "Researchers revealed the brains of our canine companions can tell the differenc…" at bounding box center [498, 175] width 263 height 45
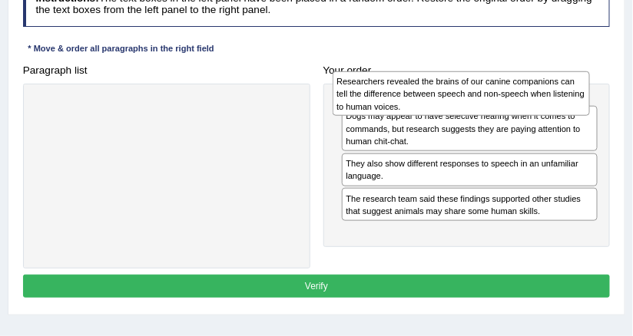
drag, startPoint x: 363, startPoint y: 211, endPoint x: 357, endPoint y: 108, distance: 103.1
click at [357, 108] on div "Researchers revealed the brains of our canine companions can tell the differenc…" at bounding box center [460, 93] width 257 height 45
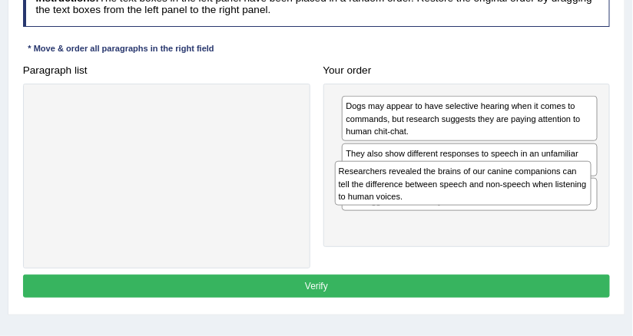
drag, startPoint x: 395, startPoint y: 130, endPoint x: 392, endPoint y: 212, distance: 82.2
click at [392, 212] on div "Researchers revealed the brains of our canine companions can tell the differenc…" at bounding box center [466, 166] width 287 height 164
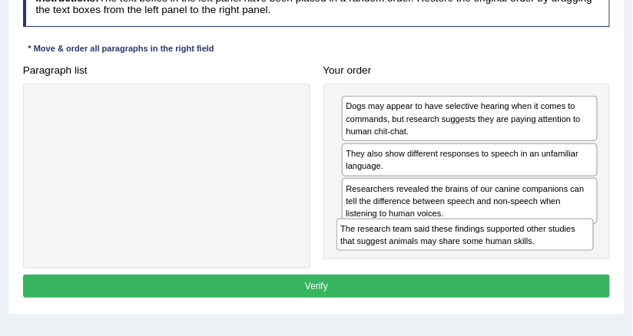
drag, startPoint x: 385, startPoint y: 190, endPoint x: 384, endPoint y: 260, distance: 69.9
click at [384, 260] on div "Paragraph list Correct order Dogs may appear to have selective hearing when it …" at bounding box center [316, 164] width 600 height 210
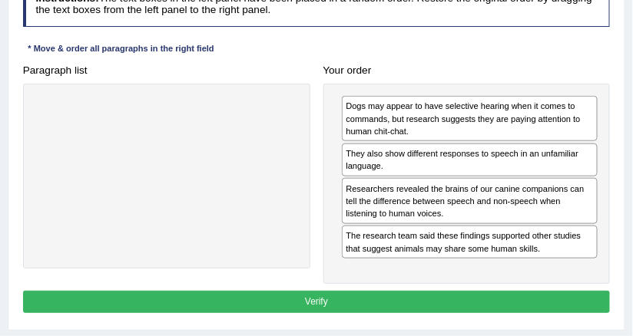
click at [308, 208] on div at bounding box center [166, 176] width 287 height 185
click at [329, 31] on div "Instructions: The text boxes in the left panel have been placed in a random ord…" at bounding box center [316, 150] width 594 height 348
click at [435, 31] on div "Instructions: The text boxes in the left panel have been placed in a random ord…" at bounding box center [316, 150] width 594 height 348
click at [425, 65] on h4 "Your order" at bounding box center [466, 71] width 287 height 12
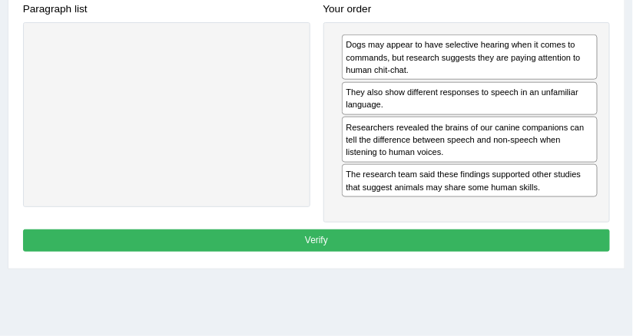
click at [410, 230] on button "Verify" at bounding box center [316, 241] width 587 height 22
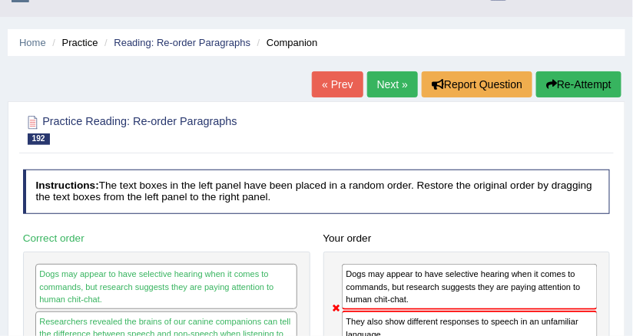
scroll to position [12, 0]
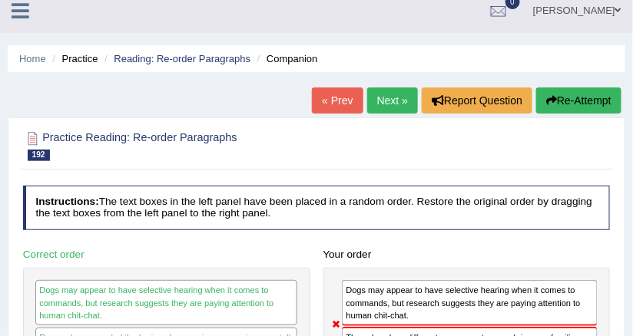
click at [385, 93] on link "Next »" at bounding box center [392, 101] width 51 height 26
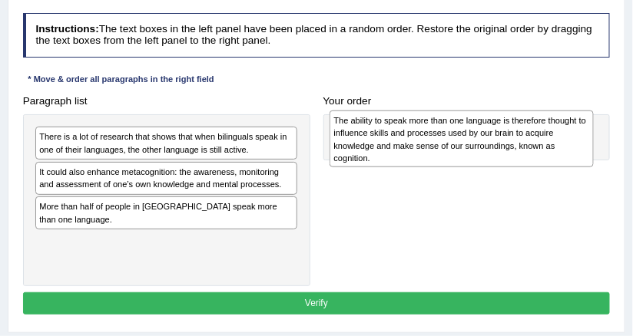
drag, startPoint x: 256, startPoint y: 235, endPoint x: 607, endPoint y: 134, distance: 364.5
click at [607, 134] on div "Paragraph list There is a lot of research that shows that when bilinguals speak…" at bounding box center [316, 188] width 600 height 197
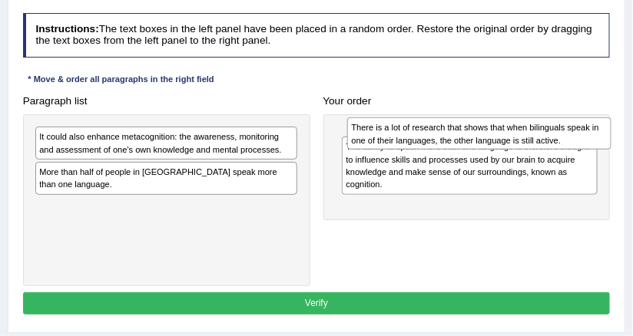
drag, startPoint x: 269, startPoint y: 132, endPoint x: 640, endPoint y: 127, distance: 370.9
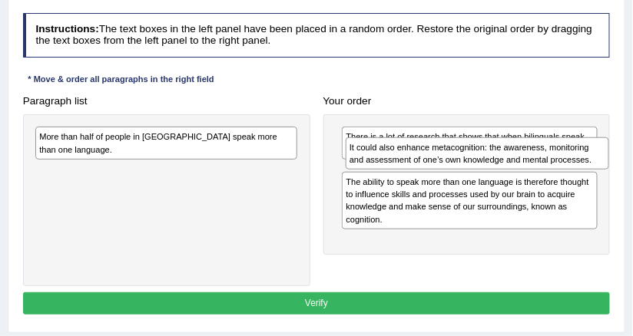
drag, startPoint x: 212, startPoint y: 137, endPoint x: 580, endPoint y: 160, distance: 368.5
click at [588, 160] on div "It could also enhance metacognition: the awareness, monitoring and assessment o…" at bounding box center [477, 153] width 263 height 32
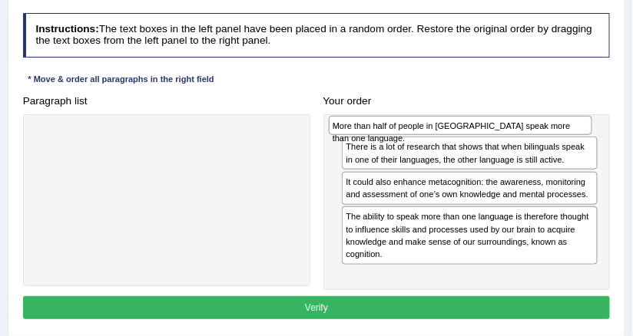
drag, startPoint x: 263, startPoint y: 135, endPoint x: 611, endPoint y: 129, distance: 348.6
click at [611, 129] on div "Paragraph list More than half of people in Europe speak more than one language.…" at bounding box center [316, 190] width 600 height 200
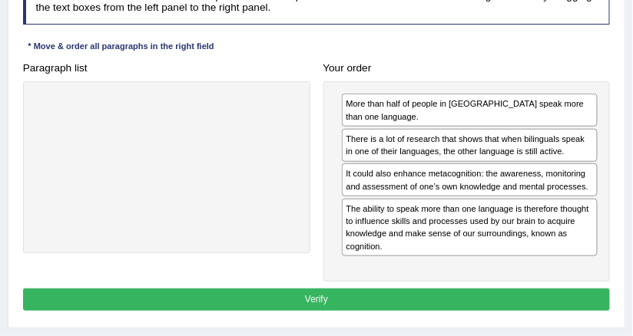
scroll to position [223, 0]
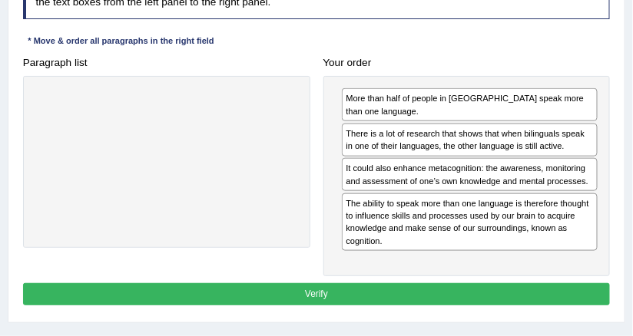
click at [319, 283] on button "Verify" at bounding box center [316, 294] width 587 height 22
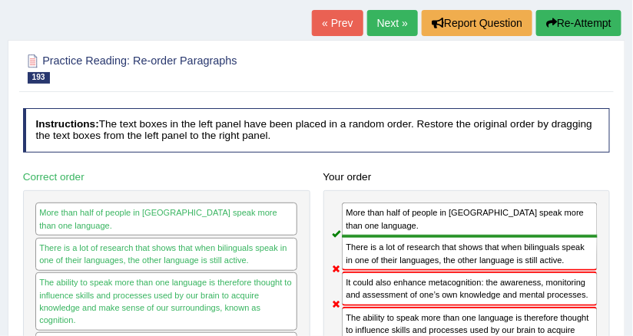
scroll to position [38, 0]
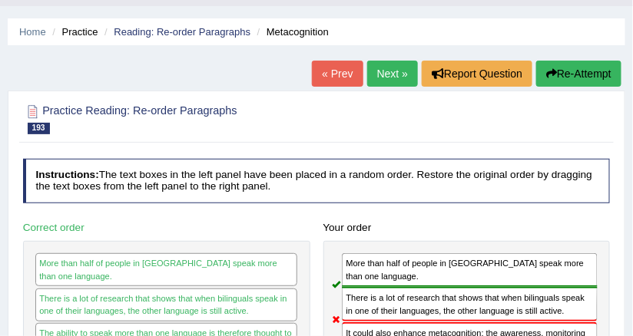
click at [399, 77] on link "Next »" at bounding box center [392, 74] width 51 height 26
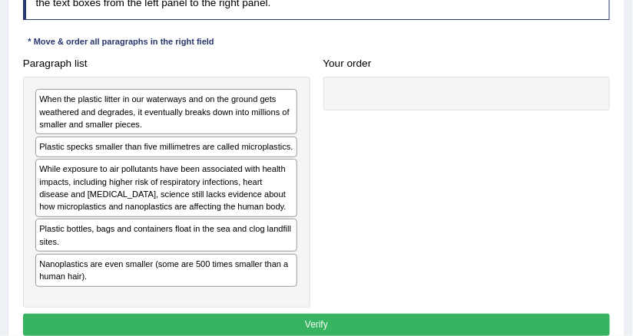
scroll to position [246, 0]
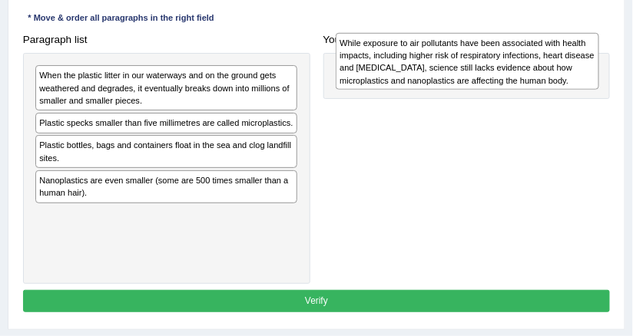
drag, startPoint x: 224, startPoint y: 179, endPoint x: 597, endPoint y: 68, distance: 389.4
click at [597, 68] on div "While exposure to air pollutants have been associated with health impacts, incl…" at bounding box center [467, 61] width 263 height 57
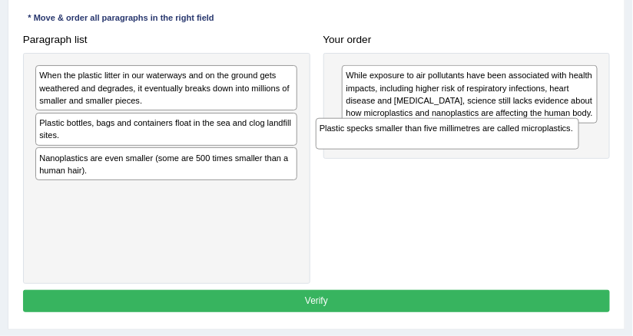
drag, startPoint x: 150, startPoint y: 131, endPoint x: 497, endPoint y: 150, distance: 347.6
click at [497, 150] on div "Paragraph list When the plastic litter in our waterways and on the ground gets …" at bounding box center [316, 156] width 600 height 256
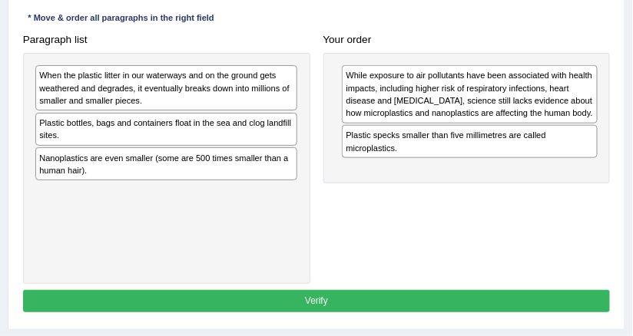
click at [217, 167] on div "Nanoplastics are even smaller (some are 500 times smaller than a human hair)." at bounding box center [166, 163] width 262 height 33
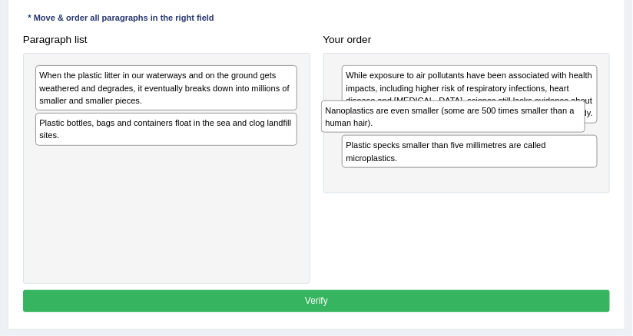
drag, startPoint x: 217, startPoint y: 167, endPoint x: 560, endPoint y: 137, distance: 344.6
click at [560, 137] on div "Paragraph list When the plastic litter in our waterways and on the ground gets …" at bounding box center [316, 156] width 600 height 256
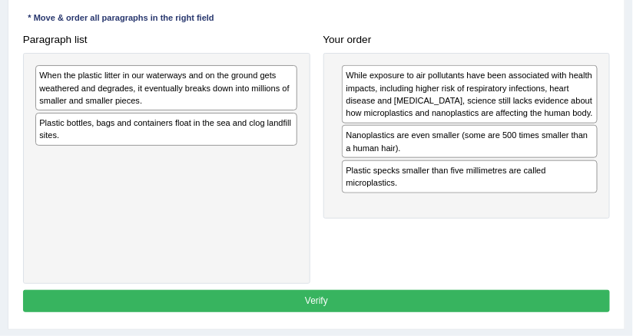
click at [181, 127] on div "Plastic bottles, bags and containers float in the sea and clog landfill sites." at bounding box center [166, 129] width 262 height 33
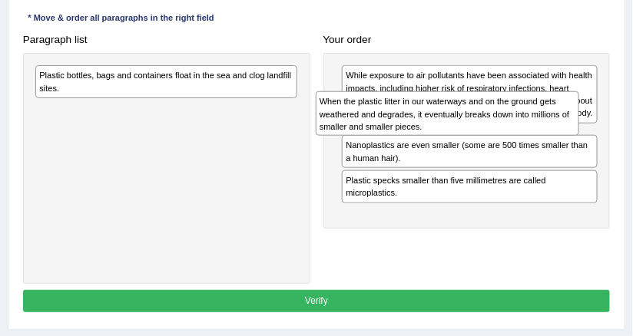
drag, startPoint x: 224, startPoint y: 106, endPoint x: 569, endPoint y: 154, distance: 348.1
click at [569, 154] on div "Paragraph list When the plastic litter in our waterways and on the ground gets …" at bounding box center [316, 156] width 600 height 256
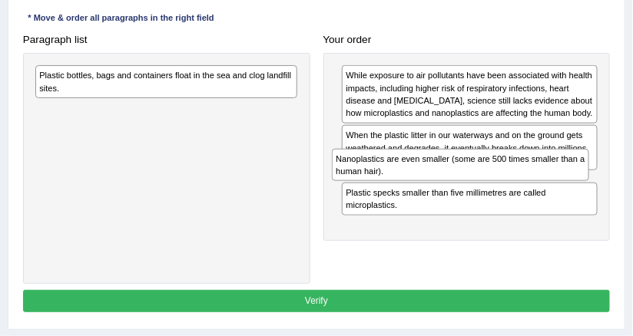
drag, startPoint x: 389, startPoint y: 129, endPoint x: 382, endPoint y: 175, distance: 46.6
click at [382, 175] on div "Nanoplastics are even smaller (some are 500 times smaller than a human hair)." at bounding box center [460, 165] width 257 height 32
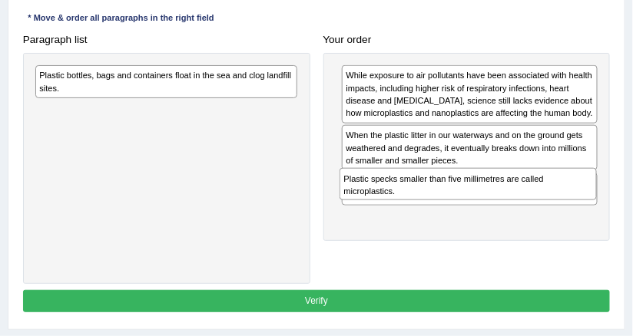
drag, startPoint x: 369, startPoint y: 218, endPoint x: 372, endPoint y: 207, distance: 11.7
click at [372, 207] on div "While exposure to air pollutants have been associated with health impacts, incl…" at bounding box center [466, 147] width 287 height 188
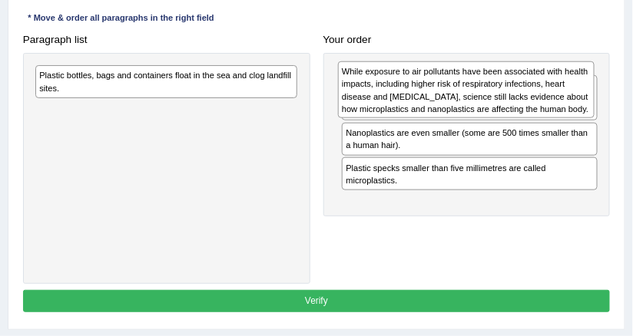
click at [377, 98] on div "While exposure to air pollutants have been associated with health impacts, incl…" at bounding box center [466, 89] width 257 height 57
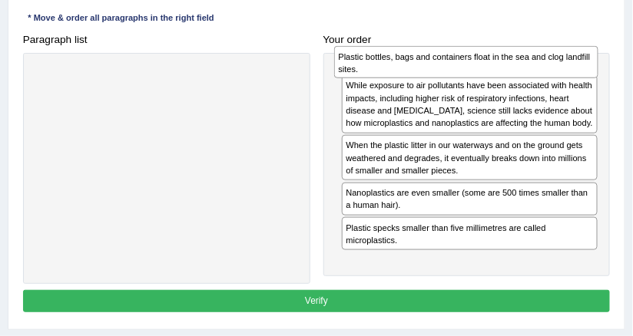
drag, startPoint x: 276, startPoint y: 75, endPoint x: 635, endPoint y: 59, distance: 358.9
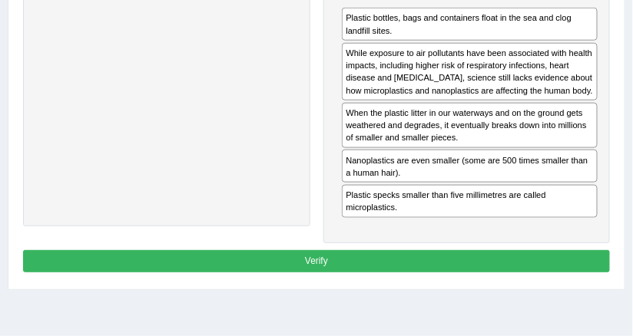
scroll to position [278, 0]
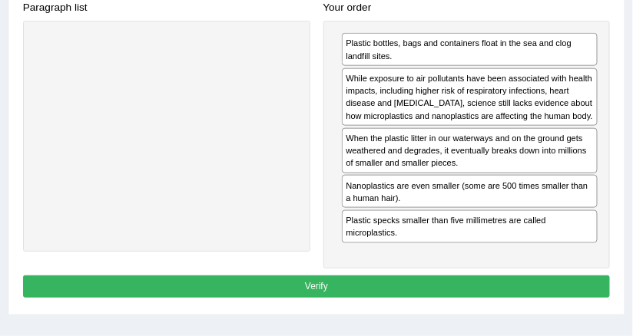
click at [401, 287] on button "Verify" at bounding box center [316, 287] width 587 height 22
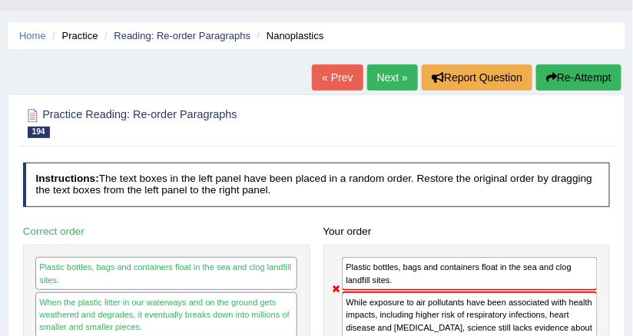
scroll to position [0, 0]
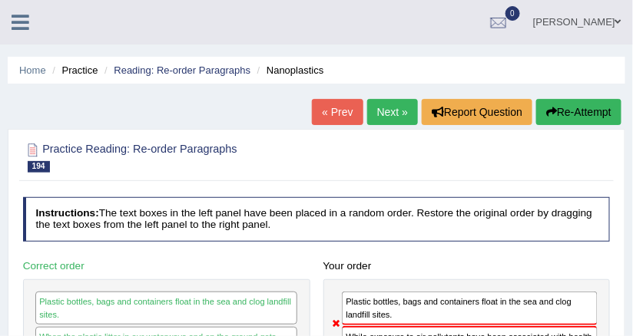
click at [394, 111] on link "Next »" at bounding box center [392, 112] width 51 height 26
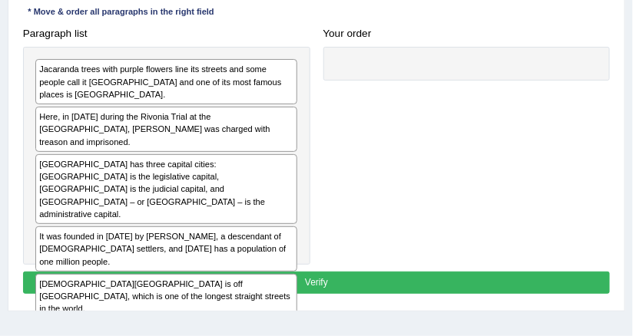
scroll to position [253, 0]
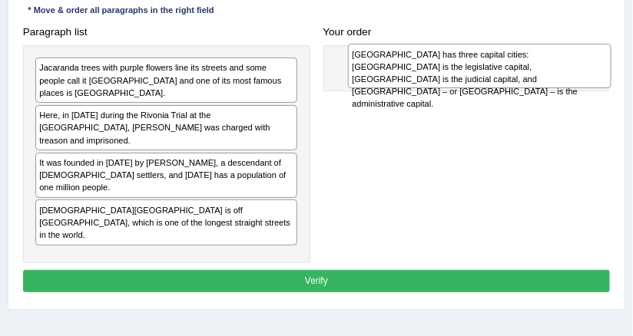
drag, startPoint x: 114, startPoint y: 163, endPoint x: 488, endPoint y: 74, distance: 384.4
click at [488, 74] on div "South Africa has three capital cities: Cape Town is the legislative capital, Bl…" at bounding box center [479, 66] width 263 height 45
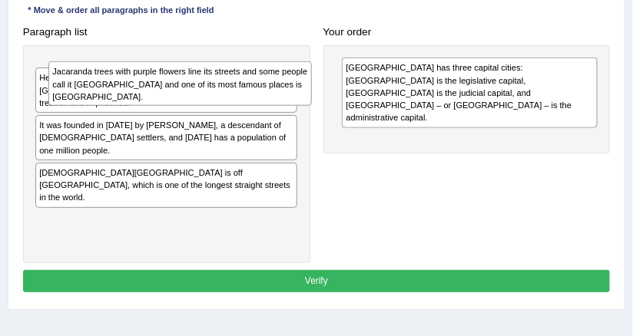
drag, startPoint x: 141, startPoint y: 80, endPoint x: 160, endPoint y: 91, distance: 22.4
click at [160, 91] on div "Jacaranda trees with purple flowers line its streets and some people call it Ja…" at bounding box center [179, 83] width 263 height 45
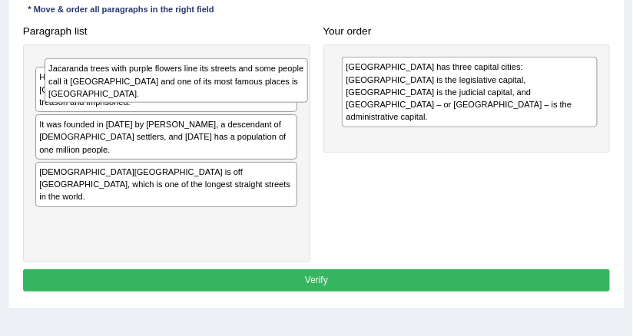
scroll to position [254, 0]
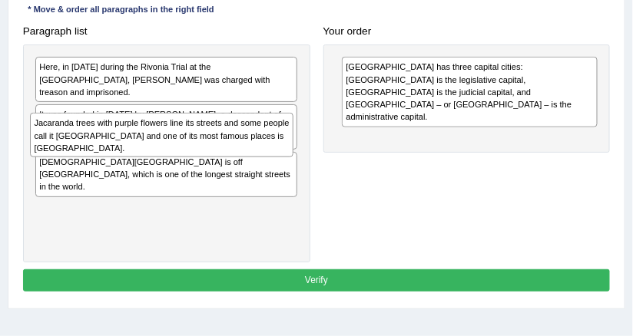
drag, startPoint x: 163, startPoint y: 74, endPoint x: 164, endPoint y: 144, distance: 69.9
click at [164, 144] on div "Jacaranda trees with purple flowers line its streets and some people call it Ja…" at bounding box center [161, 135] width 263 height 45
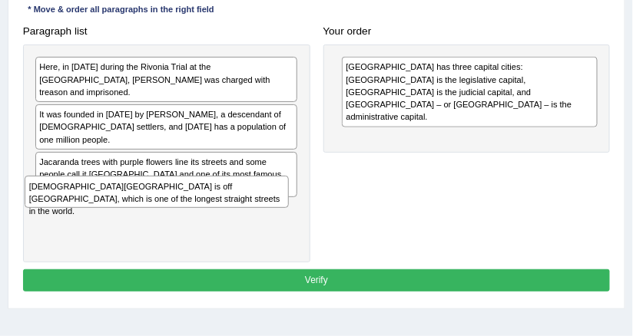
drag, startPoint x: 164, startPoint y: 137, endPoint x: 159, endPoint y: 215, distance: 77.7
click at [163, 210] on div "Here, in 1963 during the Rivonia Trial at the Palace of Justice, Nelson Mandela…" at bounding box center [166, 154] width 287 height 219
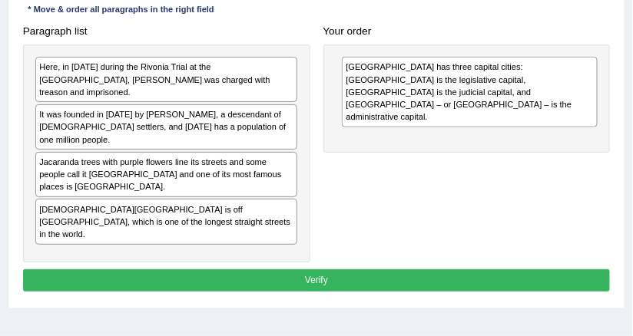
click at [257, 81] on div "Here, in 1963 during the Rivonia Trial at the Palace of Justice, Nelson Mandela…" at bounding box center [166, 79] width 262 height 45
drag, startPoint x: 127, startPoint y: 107, endPoint x: 163, endPoint y: 107, distance: 36.1
click at [128, 107] on div "It was founded in 1855 by Marthinus Pretorius, a descendant of Dutch settlers, …" at bounding box center [166, 126] width 262 height 45
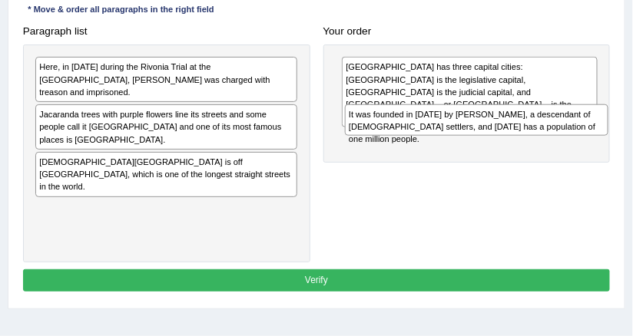
drag, startPoint x: 222, startPoint y: 104, endPoint x: 588, endPoint y: 131, distance: 367.2
click at [588, 131] on div "It was founded in 1855 by Marthinus Pretorius, a descendant of Dutch settlers, …" at bounding box center [476, 120] width 263 height 32
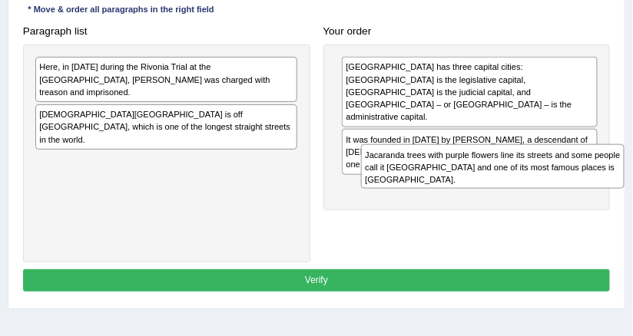
drag, startPoint x: 217, startPoint y: 116, endPoint x: 603, endPoint y: 192, distance: 393.6
click at [603, 192] on div "Paragraph list Here, in 1963 during the Rivonia Trial at the Palace of Justice,…" at bounding box center [316, 141] width 600 height 243
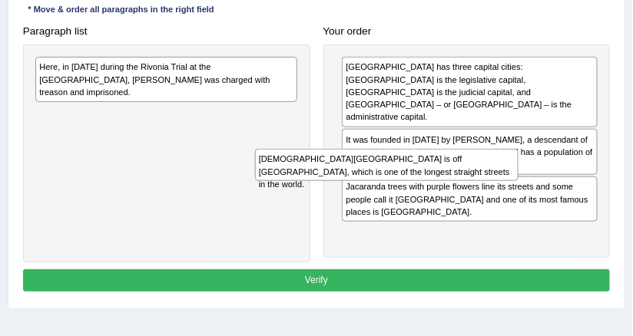
drag, startPoint x: 186, startPoint y: 104, endPoint x: 448, endPoint y: 186, distance: 274.2
click at [448, 186] on div "Paragraph list Here, in 1963 during the Rivonia Trial at the Palace of Justice,…" at bounding box center [316, 141] width 600 height 243
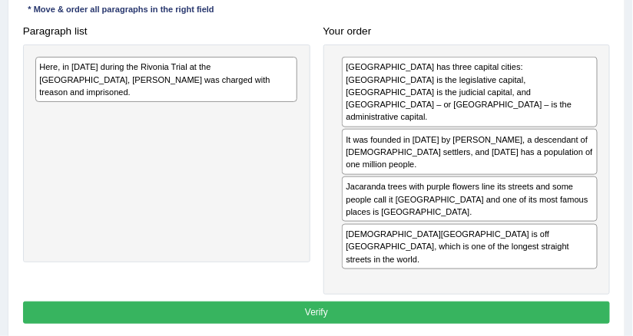
drag, startPoint x: 448, startPoint y: 186, endPoint x: 558, endPoint y: 219, distance: 115.4
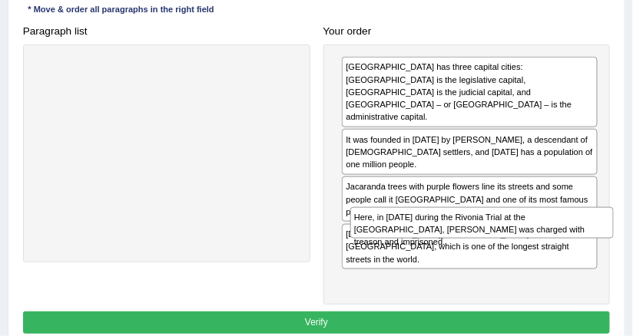
drag, startPoint x: 243, startPoint y: 59, endPoint x: 617, endPoint y: 243, distance: 416.5
click at [617, 243] on div "Practice Reading: Re-order Paragraphs 195 Marthinus Pretorius Instructions: The…" at bounding box center [316, 113] width 617 height 477
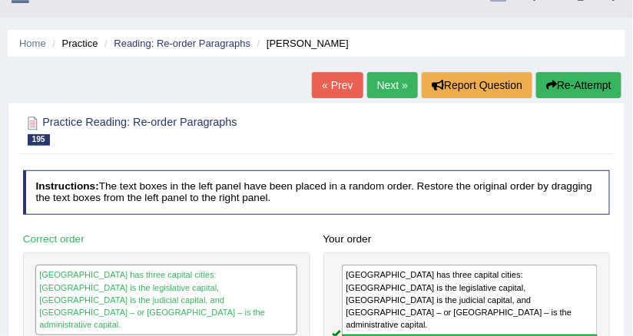
scroll to position [0, 0]
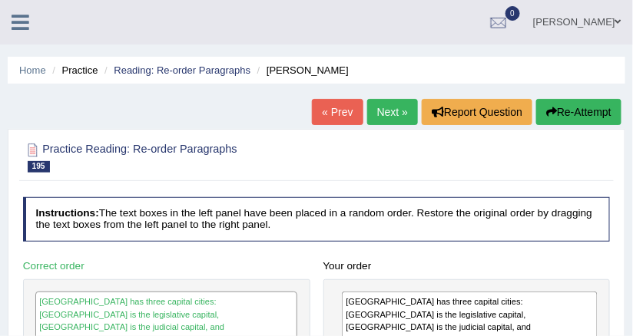
click at [398, 117] on link "Next »" at bounding box center [392, 112] width 51 height 26
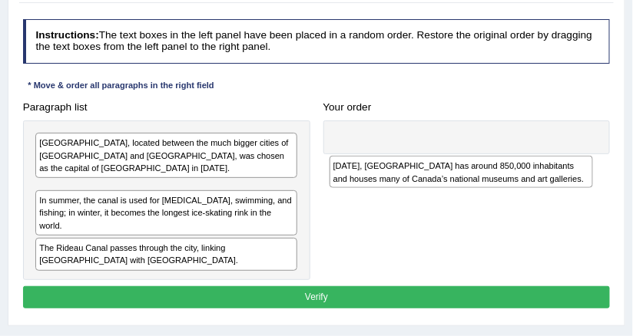
drag, startPoint x: 160, startPoint y: 187, endPoint x: 509, endPoint y: 187, distance: 349.3
click at [509, 187] on div "Paragraph list [GEOGRAPHIC_DATA], located between the much bigger cities of [GE…" at bounding box center [316, 188] width 600 height 184
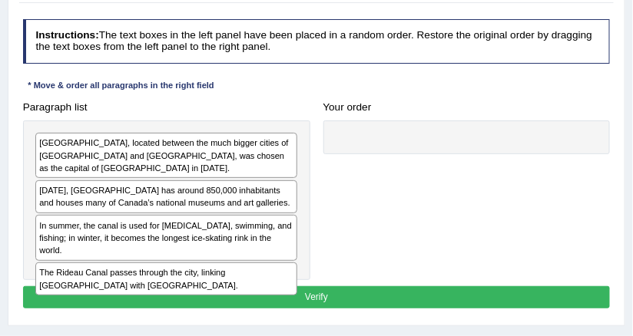
click at [207, 187] on div "[DATE], [GEOGRAPHIC_DATA] has around 850,000 inhabitants and houses many of Can…" at bounding box center [166, 196] width 262 height 33
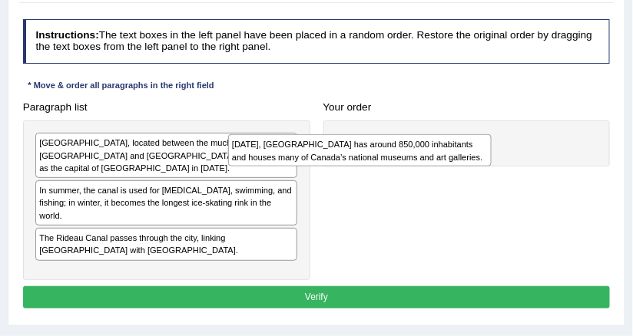
drag, startPoint x: 207, startPoint y: 187, endPoint x: 437, endPoint y: 162, distance: 231.7
click at [437, 162] on div "[DATE], [GEOGRAPHIC_DATA] has around 850,000 inhabitants and houses many of Can…" at bounding box center [359, 150] width 263 height 32
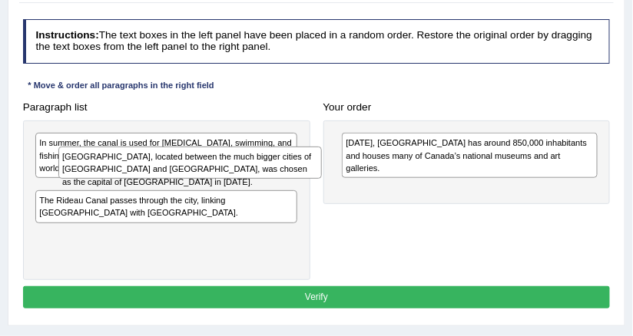
drag, startPoint x: 213, startPoint y: 158, endPoint x: 243, endPoint y: 180, distance: 37.3
click at [243, 180] on div "[GEOGRAPHIC_DATA], located between the much bigger cities of [GEOGRAPHIC_DATA] …" at bounding box center [166, 201] width 287 height 160
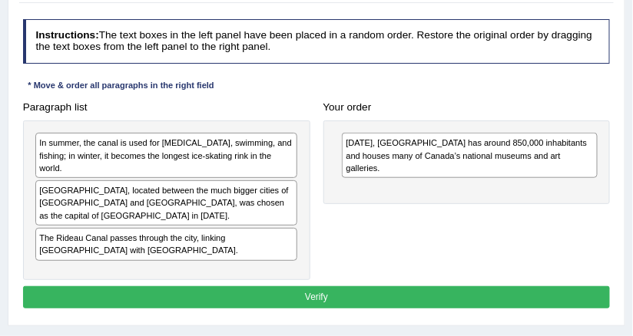
scroll to position [177, 0]
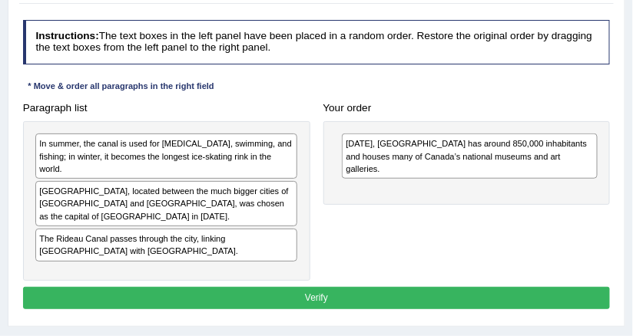
click at [114, 198] on div "In summer, the canal is used for [MEDICAL_DATA], swimming, and fishing; in wint…" at bounding box center [166, 201] width 287 height 160
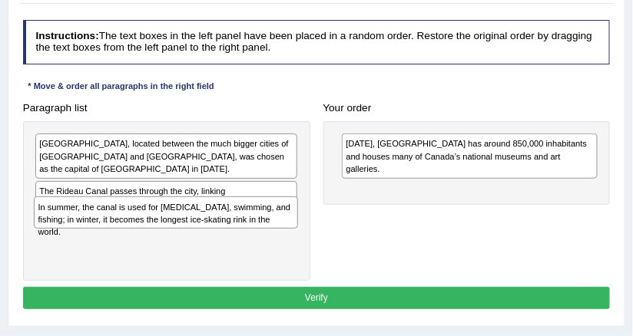
drag, startPoint x: 110, startPoint y: 158, endPoint x: 108, endPoint y: 235, distance: 76.8
click at [108, 235] on div "In summer, the canal is used for boating, swimming, and fishing; in winter, it …" at bounding box center [166, 201] width 287 height 160
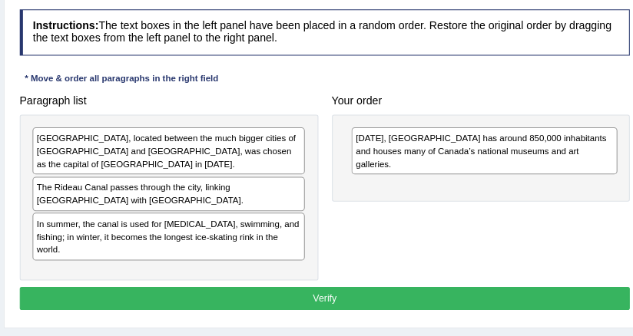
scroll to position [179, 0]
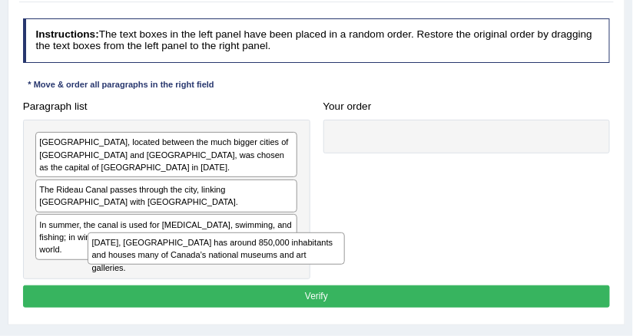
drag, startPoint x: 357, startPoint y: 147, endPoint x: 58, endPoint y: 276, distance: 325.3
click at [58, 276] on div "Paragraph list Ottawa, located between the much bigger cities of Montreal and T…" at bounding box center [316, 187] width 600 height 184
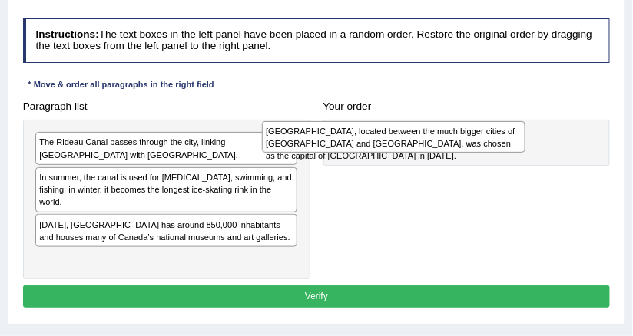
drag, startPoint x: 177, startPoint y: 141, endPoint x: 447, endPoint y: 135, distance: 270.3
click at [447, 135] on div "Ottawa, located between the much bigger cities of Montreal and Toronto, was cho…" at bounding box center [393, 137] width 263 height 32
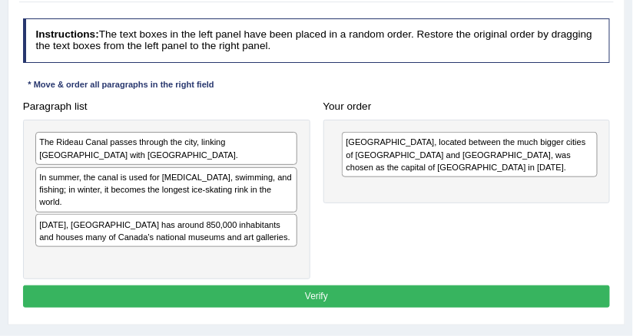
click at [242, 150] on div "The Rideau Canal passes through the city, linking Ottawa with Lake Ontario." at bounding box center [166, 148] width 262 height 33
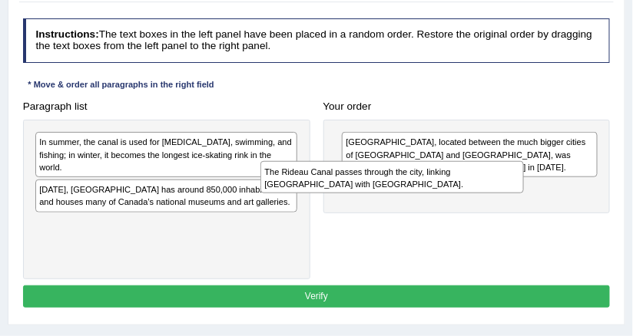
drag, startPoint x: 242, startPoint y: 150, endPoint x: 511, endPoint y: 190, distance: 271.8
click at [511, 190] on div "The Rideau Canal passes through the city, linking Ottawa with Lake Ontario." at bounding box center [391, 177] width 263 height 32
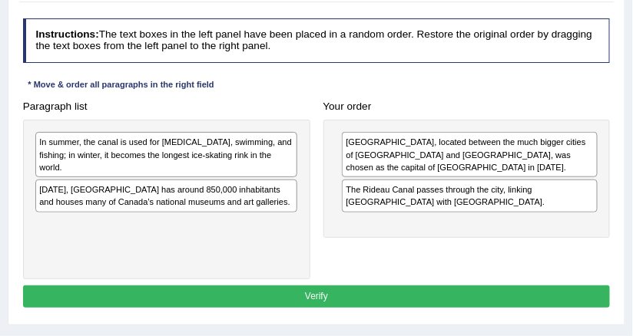
click at [243, 150] on div "In summer, the canal is used for boating, swimming, and fishing; in winter, it …" at bounding box center [166, 154] width 262 height 45
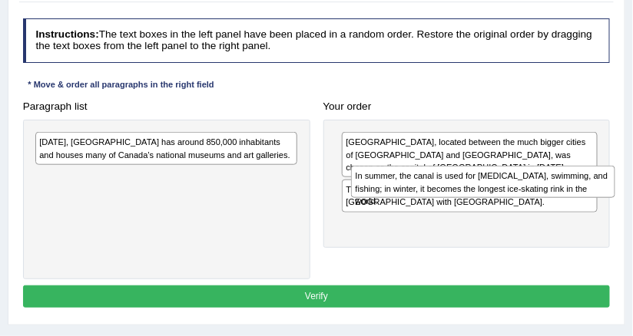
drag, startPoint x: 243, startPoint y: 149, endPoint x: 619, endPoint y: 196, distance: 378.4
click at [619, 196] on div "Practice Reading: Re-order Paragraphs 196 The Rideau Canal Instructions: The te…" at bounding box center [316, 137] width 617 height 375
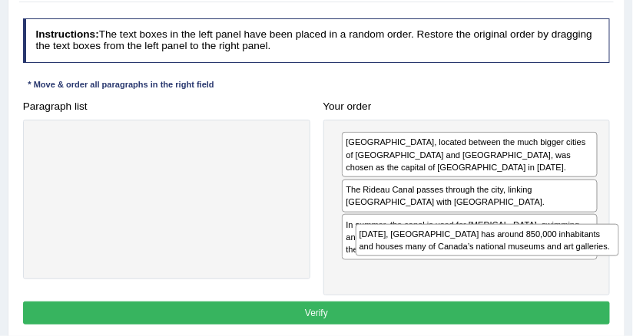
drag, startPoint x: 193, startPoint y: 150, endPoint x: 573, endPoint y: 265, distance: 397.1
click at [573, 265] on div "Paragraph list Today, Ottawa has around 850,000 inhabitants and houses many of …" at bounding box center [316, 195] width 600 height 200
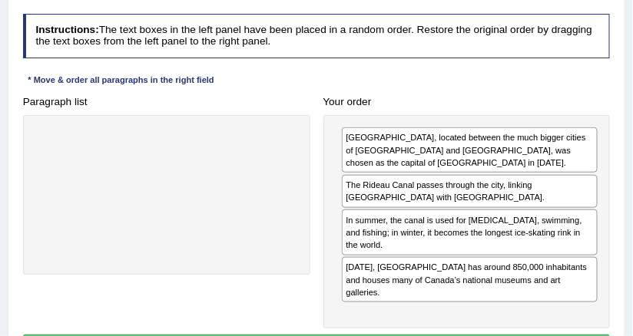
scroll to position [187, 0]
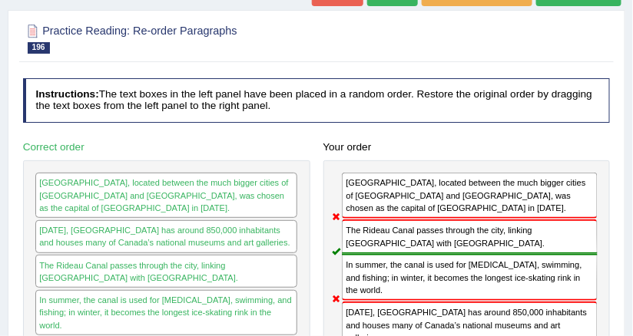
scroll to position [28, 0]
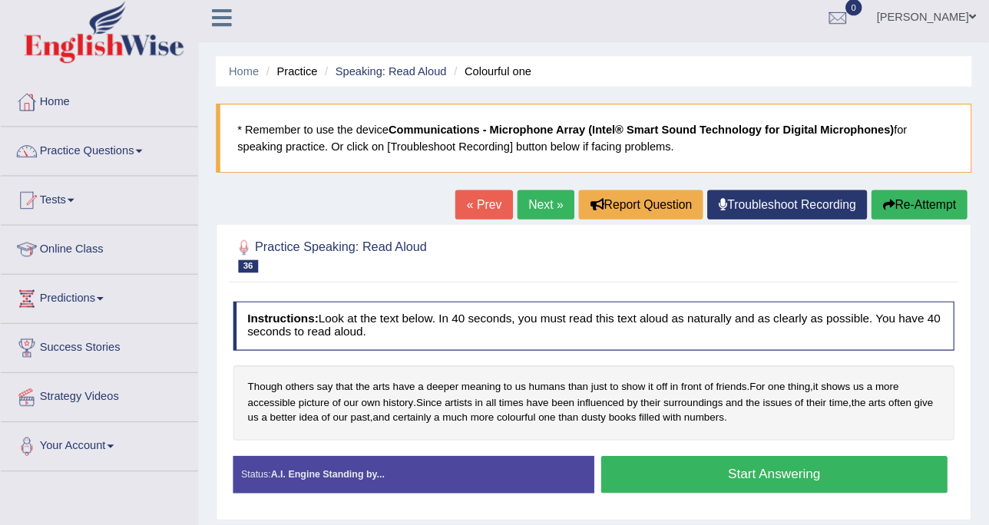
scroll to position [6, 0]
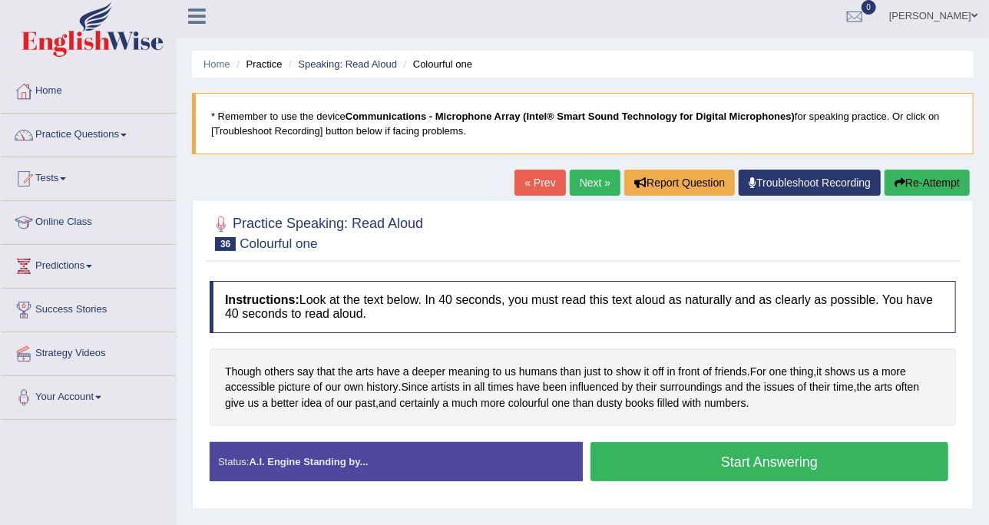
drag, startPoint x: 455, startPoint y: 2, endPoint x: 149, endPoint y: 151, distance: 340.3
click at [149, 151] on li "Practice Questions Speaking Practice Read Aloud Repeat Sentence Describe Image …" at bounding box center [88, 136] width 175 height 44
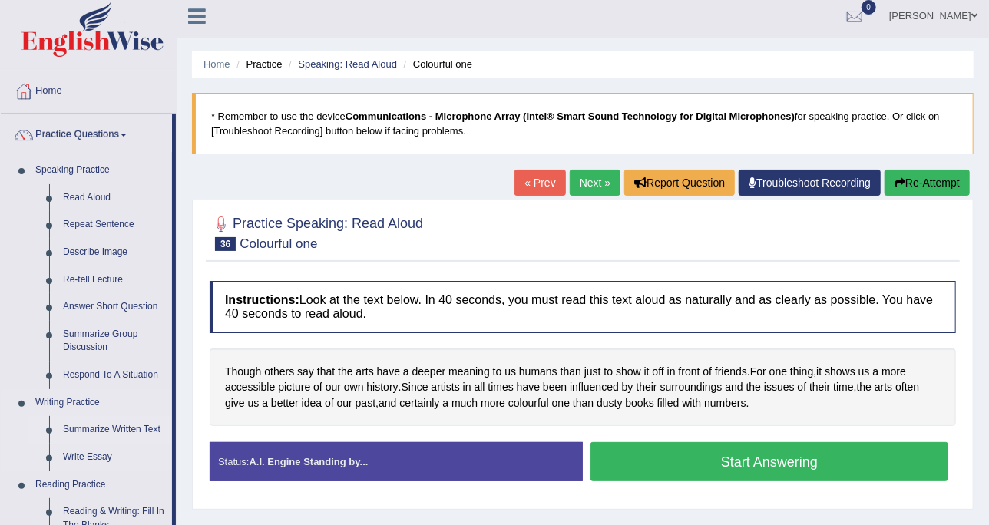
scroll to position [107, 0]
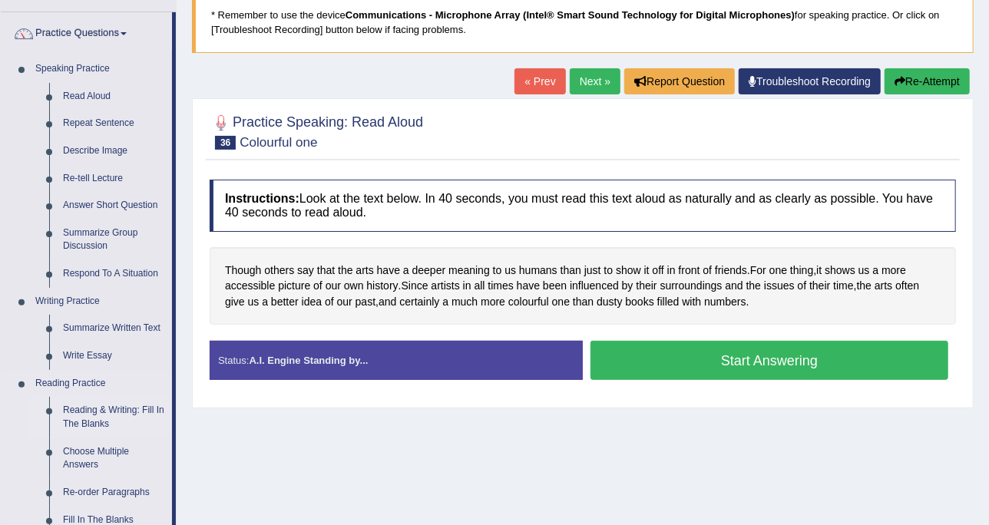
click at [106, 336] on link "Reading & Writing: Fill In The Blanks" at bounding box center [114, 417] width 116 height 41
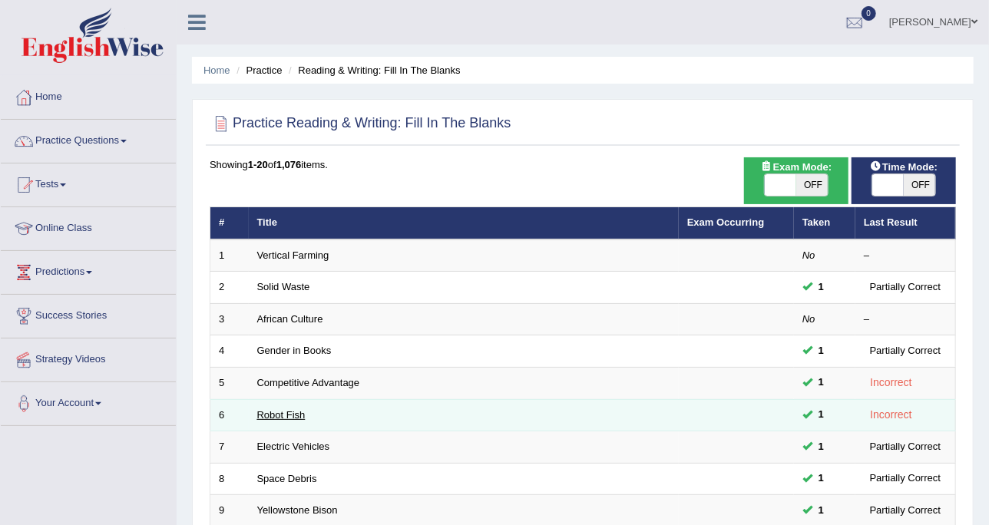
click at [295, 415] on link "Robot Fish" at bounding box center [281, 415] width 48 height 12
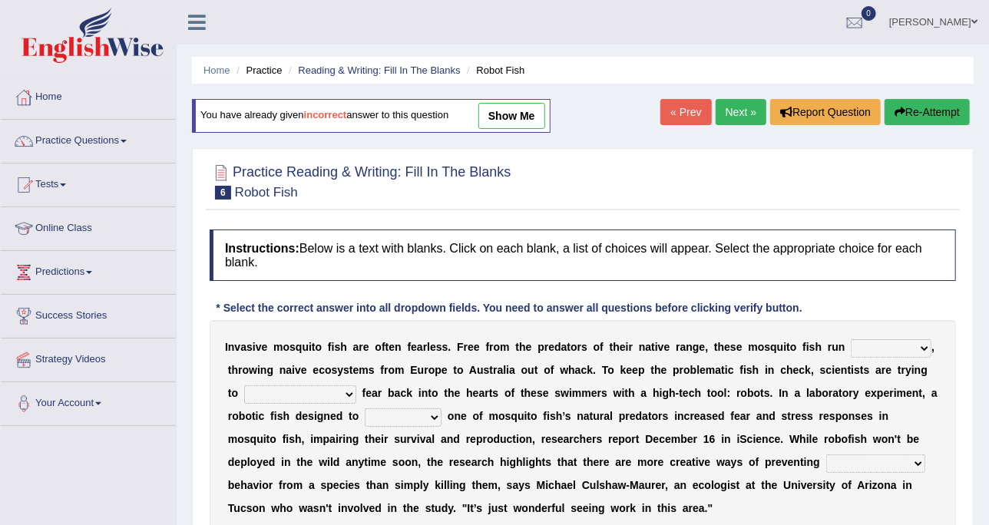
click at [722, 117] on link "Next »" at bounding box center [741, 112] width 51 height 26
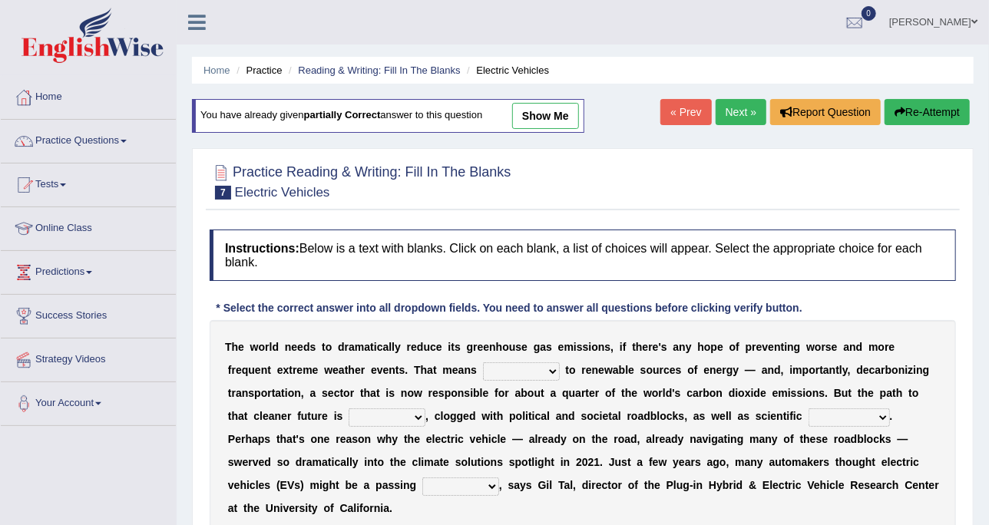
click at [569, 113] on link "show me" at bounding box center [545, 116] width 67 height 26
select select "grafting"
select select "daunting"
select select "spectacles"
select select "fad"
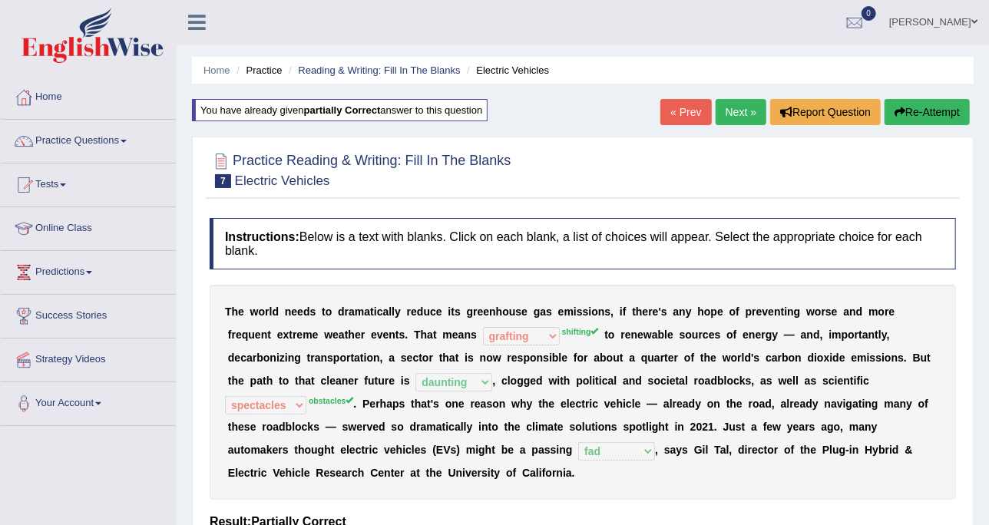
click at [719, 90] on div "Home Practice Reading & Writing: Fill In The Blanks Electric Vehicles You have …" at bounding box center [583, 384] width 812 height 768
click at [728, 111] on link "Next »" at bounding box center [741, 112] width 51 height 26
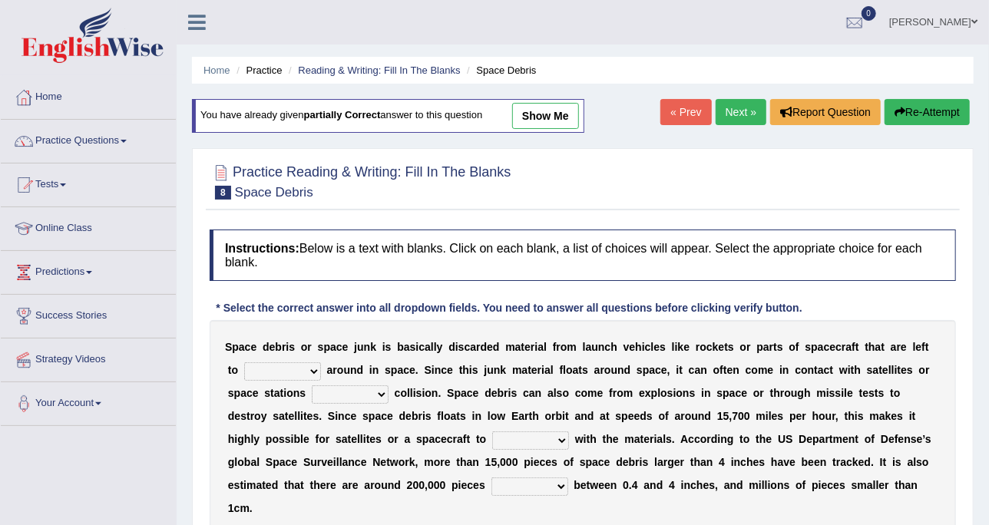
click at [558, 109] on link "show me" at bounding box center [545, 116] width 67 height 26
select select "roam"
select select "risking"
select select "collide"
select select "sizing"
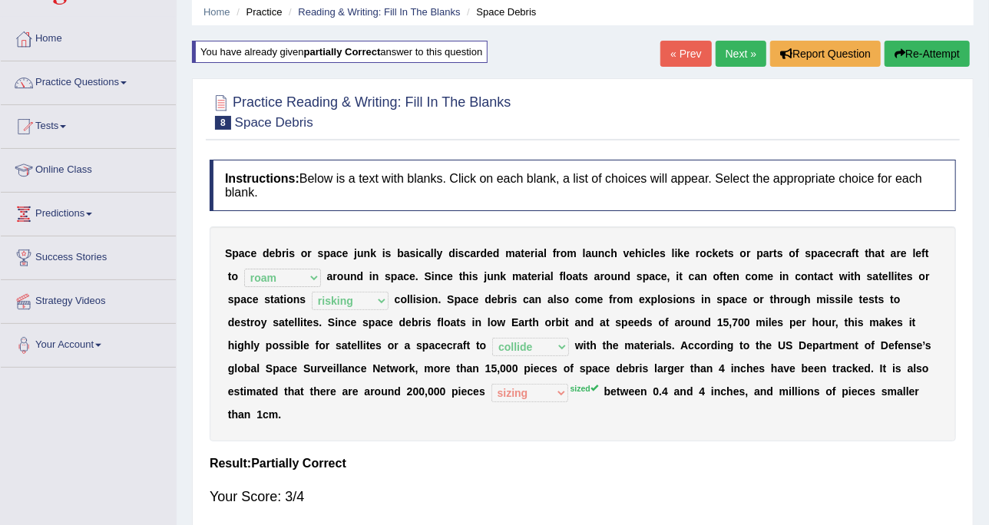
scroll to position [96, 0]
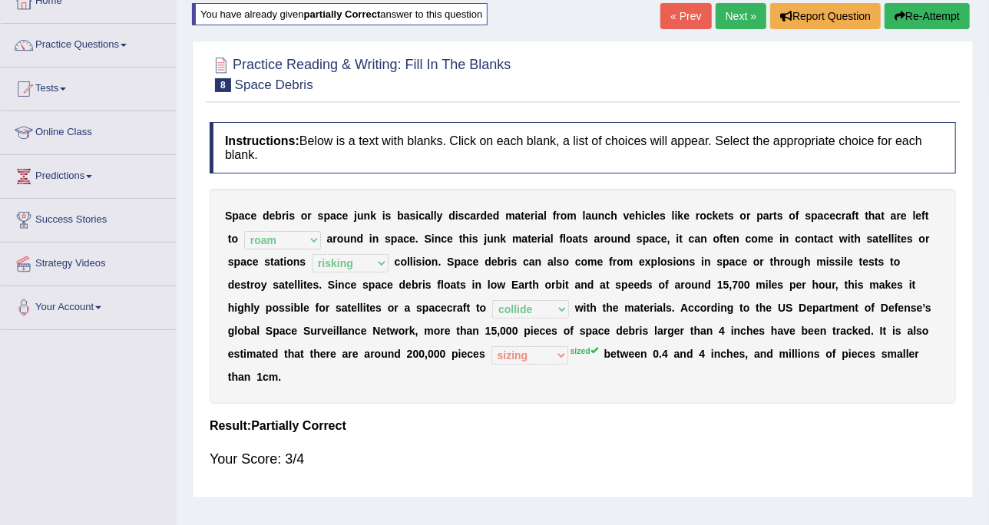
click at [764, 9] on link "Next »" at bounding box center [741, 16] width 51 height 26
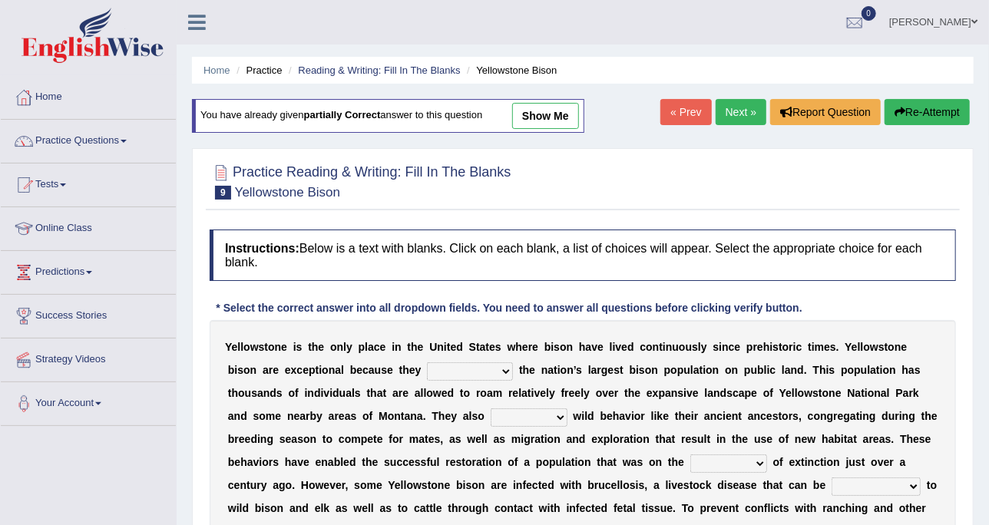
click at [563, 119] on link "show me" at bounding box center [545, 116] width 67 height 26
select select "compromise"
select select "encourage"
select select "danger"
select select "transmitted"
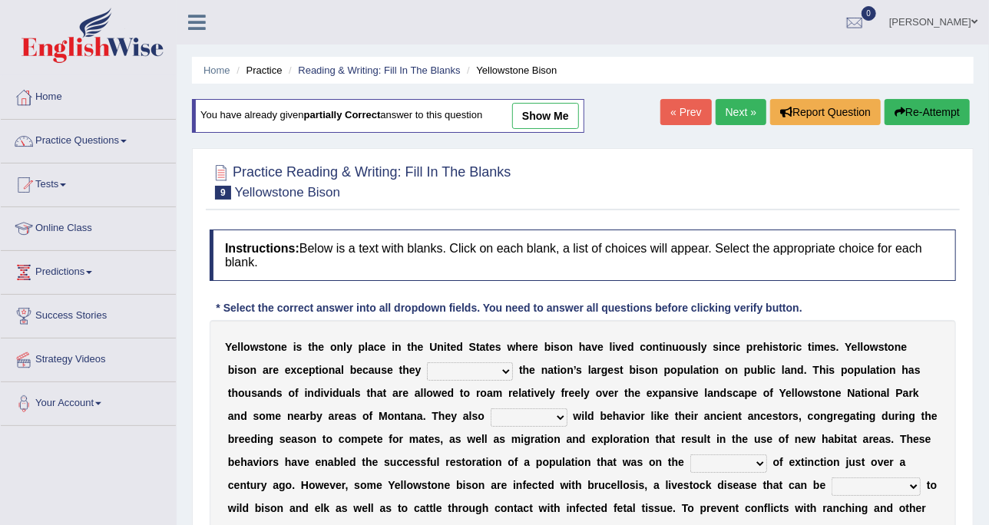
select select "habitat"
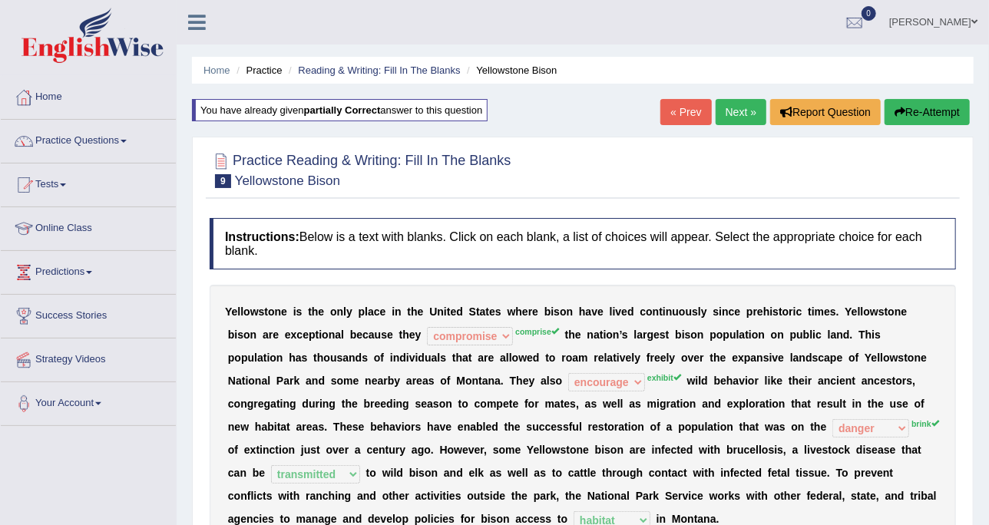
click at [725, 104] on link "Next »" at bounding box center [741, 112] width 51 height 26
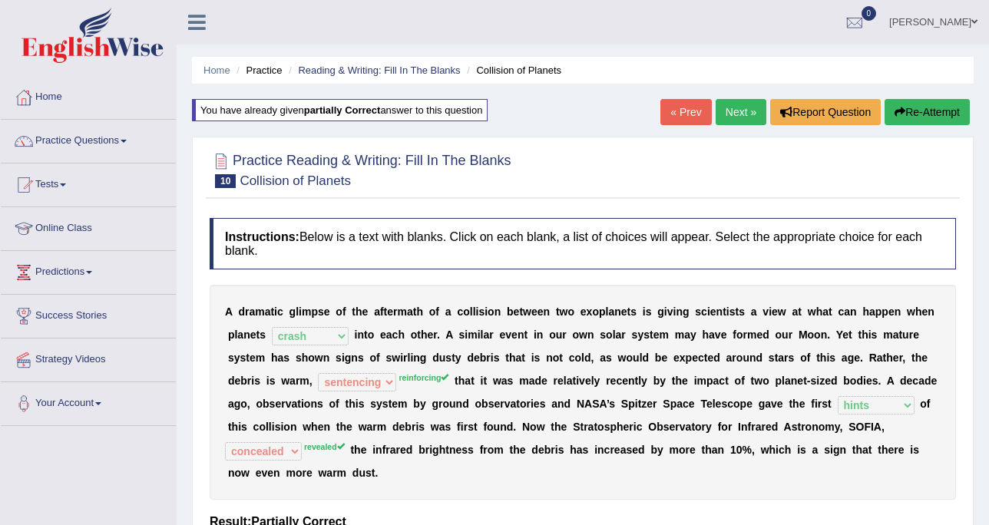
select select "crash"
select select "sentencing"
select select "hints"
select select "concealed"
click at [130, 144] on link "Practice Questions" at bounding box center [88, 139] width 175 height 38
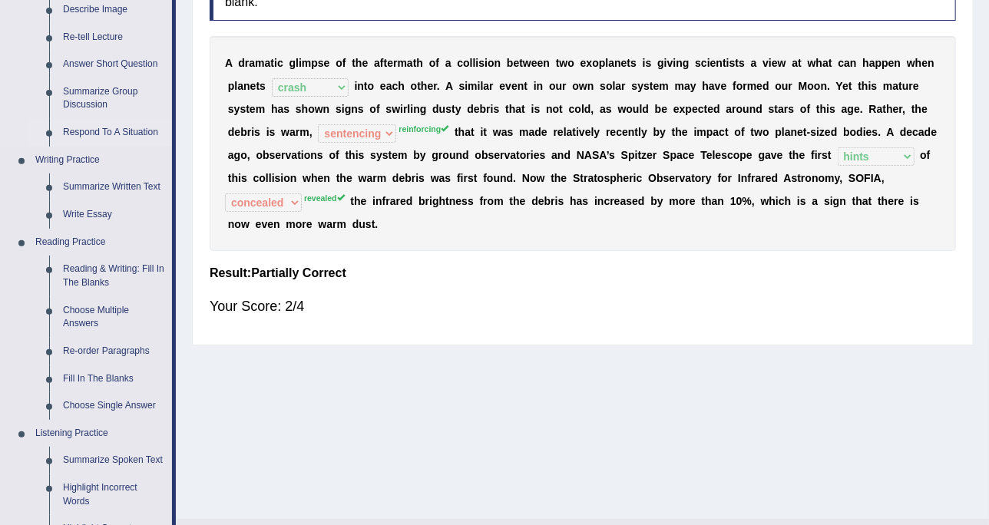
scroll to position [480, 0]
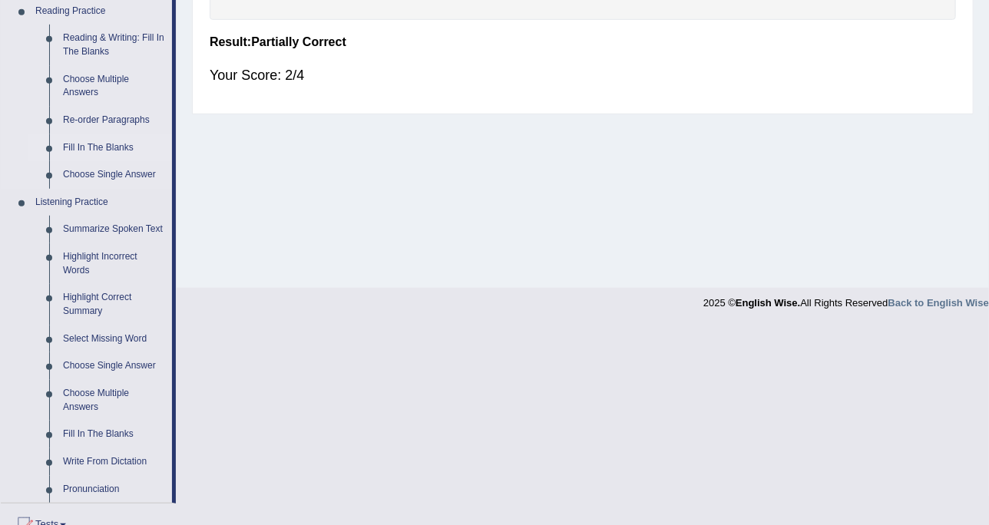
click at [125, 147] on link "Fill In The Blanks" at bounding box center [114, 148] width 116 height 28
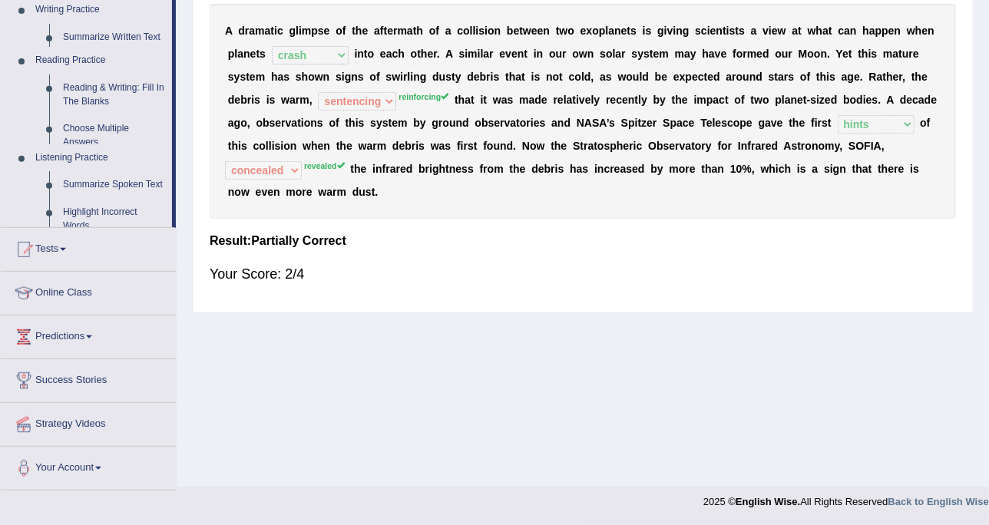
scroll to position [280, 0]
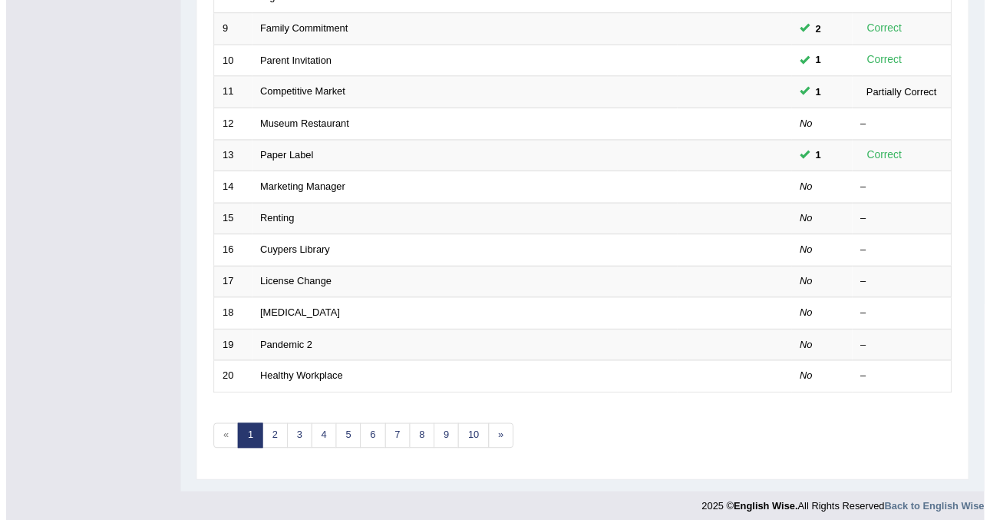
scroll to position [484, 0]
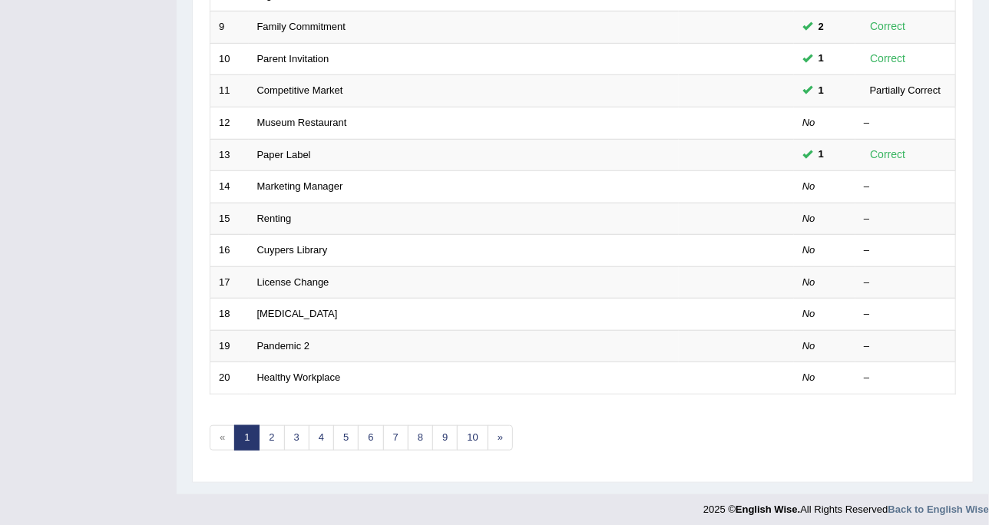
click at [161, 260] on div "Toggle navigation Home Practice Questions Speaking Practice Read Aloud Repeat S…" at bounding box center [494, 20] width 989 height 1009
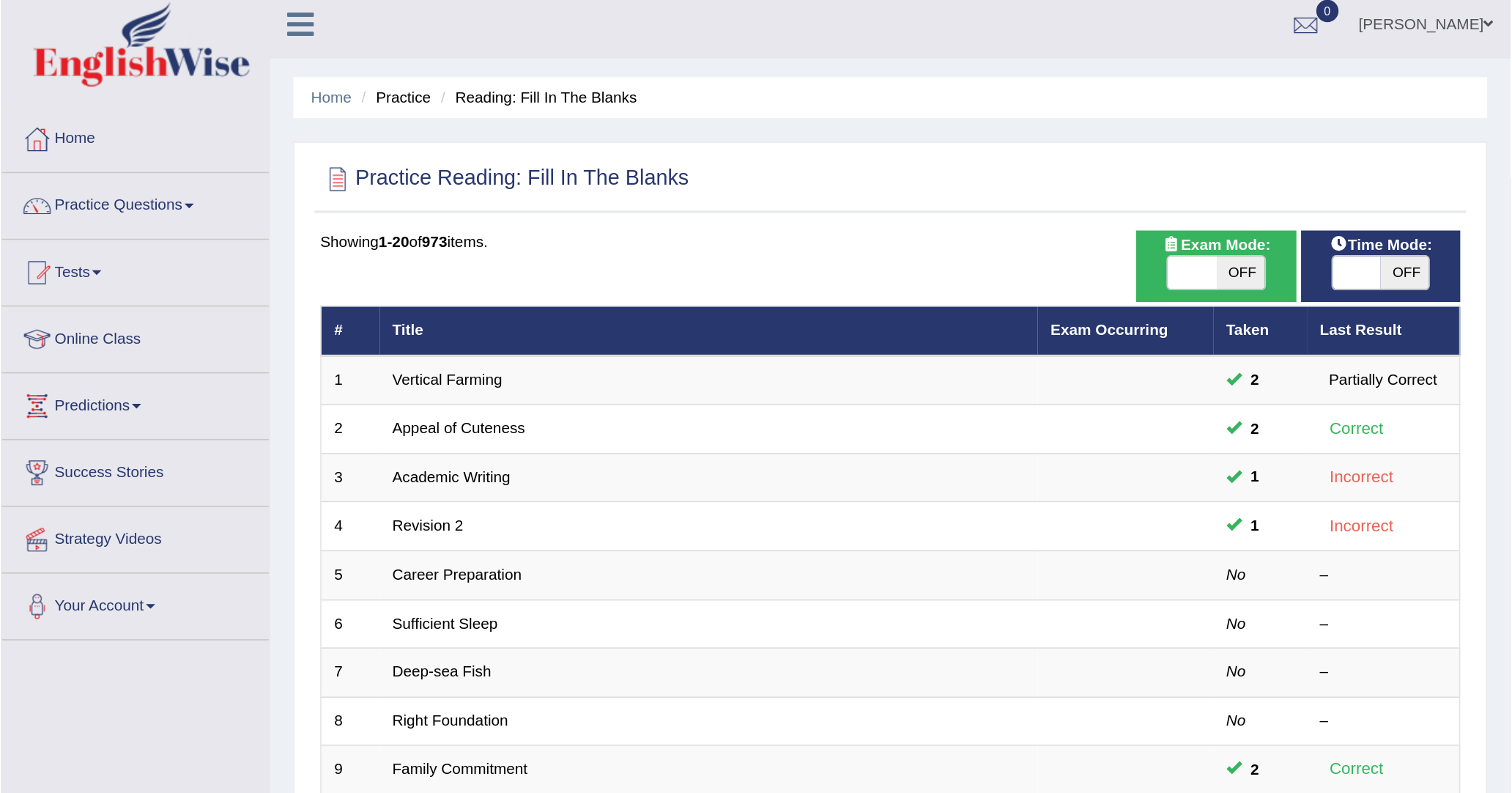
scroll to position [0, 0]
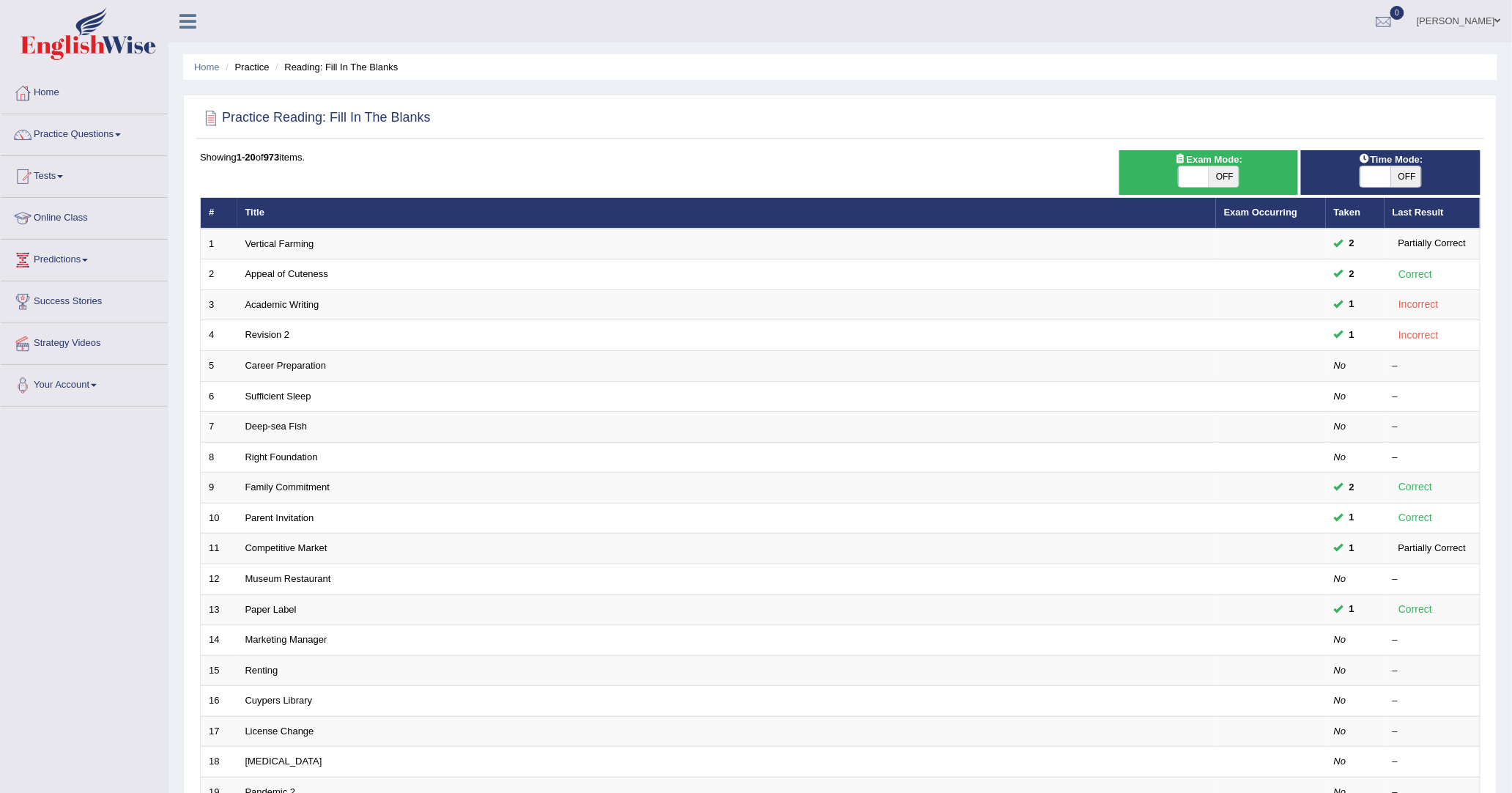
drag, startPoint x: 910, startPoint y: 0, endPoint x: 504, endPoint y: 87, distance: 415.2
click at [544, 94] on div "Home Practice Reading: Fill In The Blanks Practice Reading: Fill In The Blanks …" at bounding box center [840, 467] width 1343 height 933
click at [114, 136] on link "Practice Questions" at bounding box center [84, 133] width 167 height 36
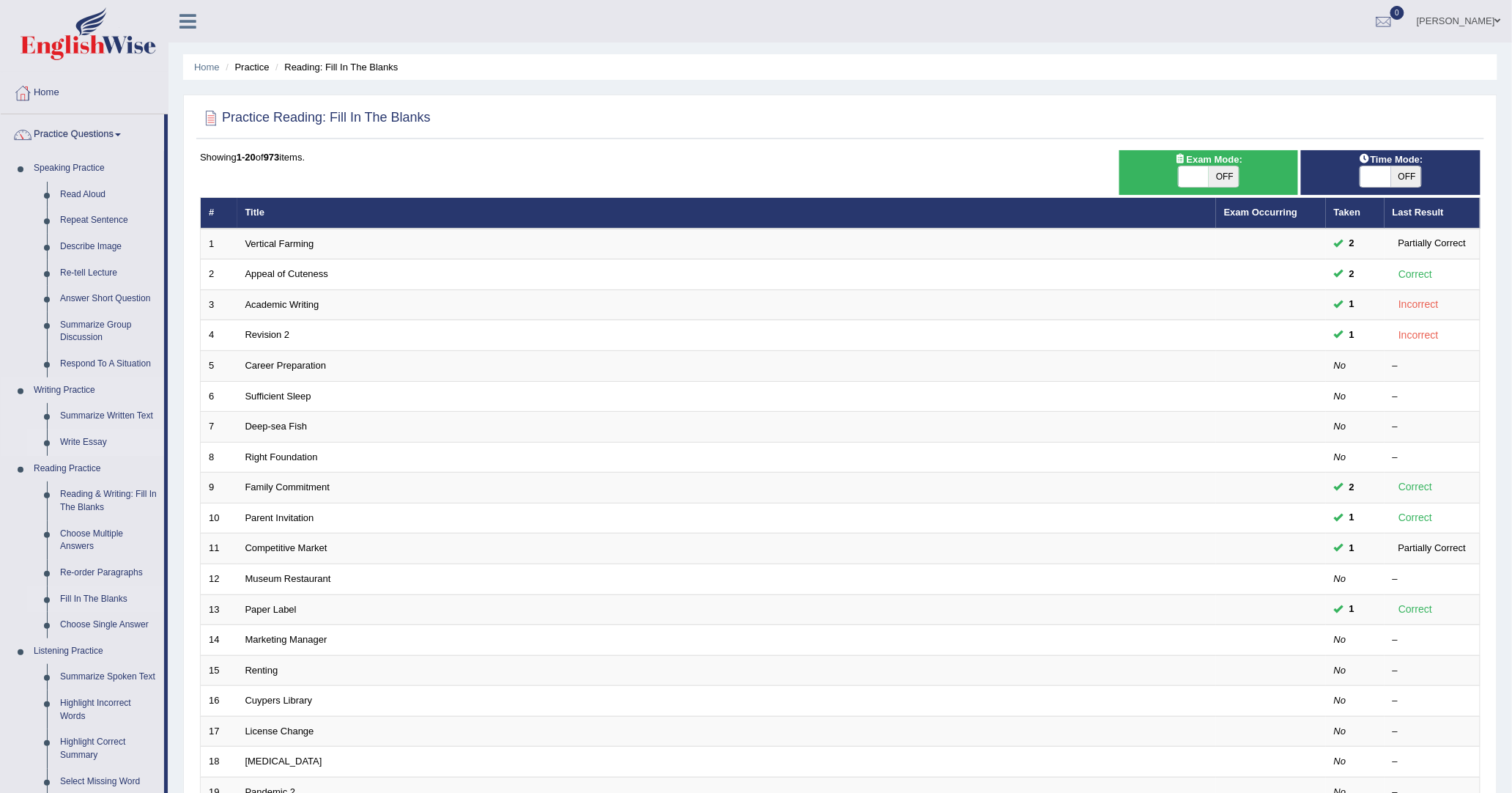
click at [99, 441] on link "Write Essay" at bounding box center [109, 443] width 111 height 27
